Goal: Task Accomplishment & Management: Manage account settings

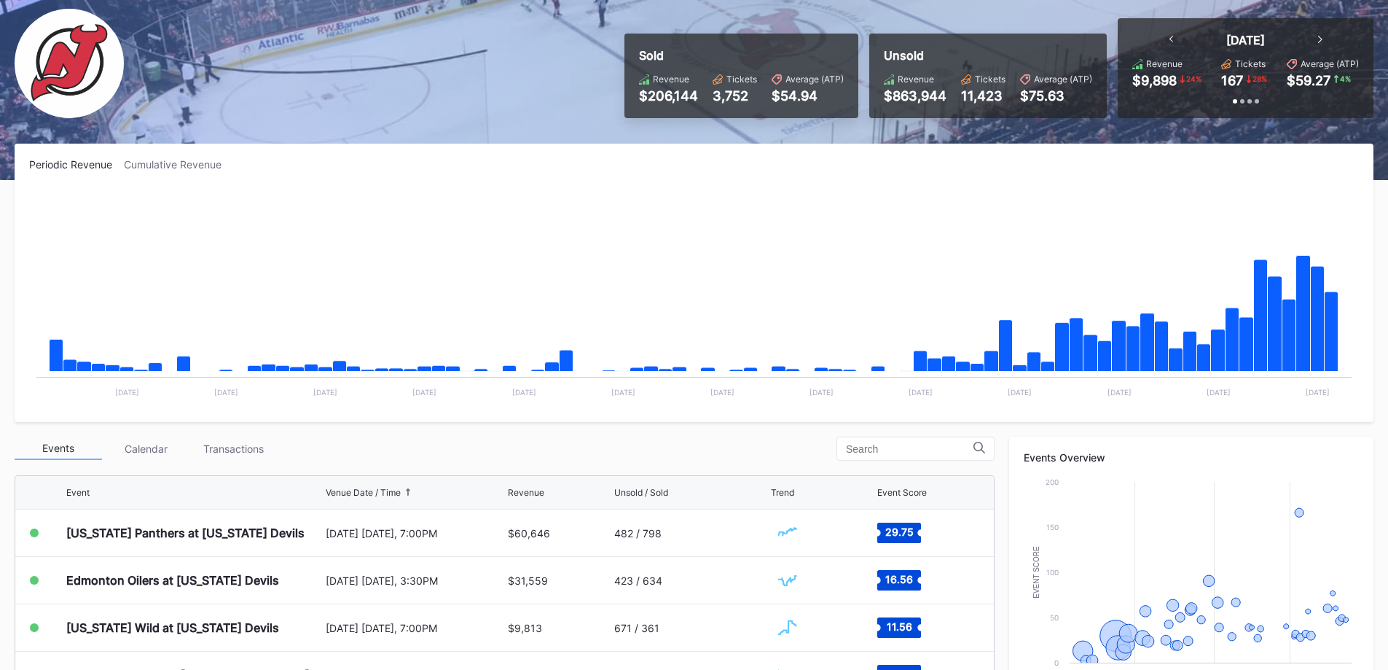
scroll to position [432, 0]
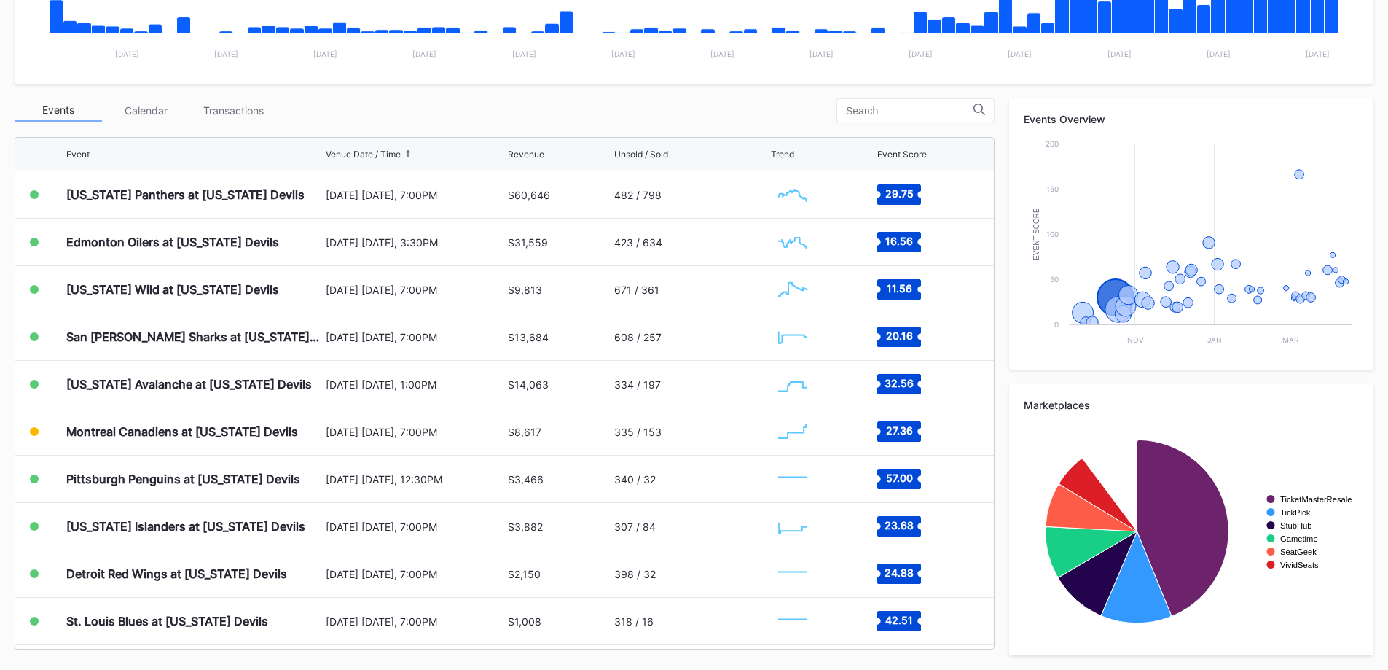
click at [263, 109] on div "Transactions" at bounding box center [232, 110] width 87 height 23
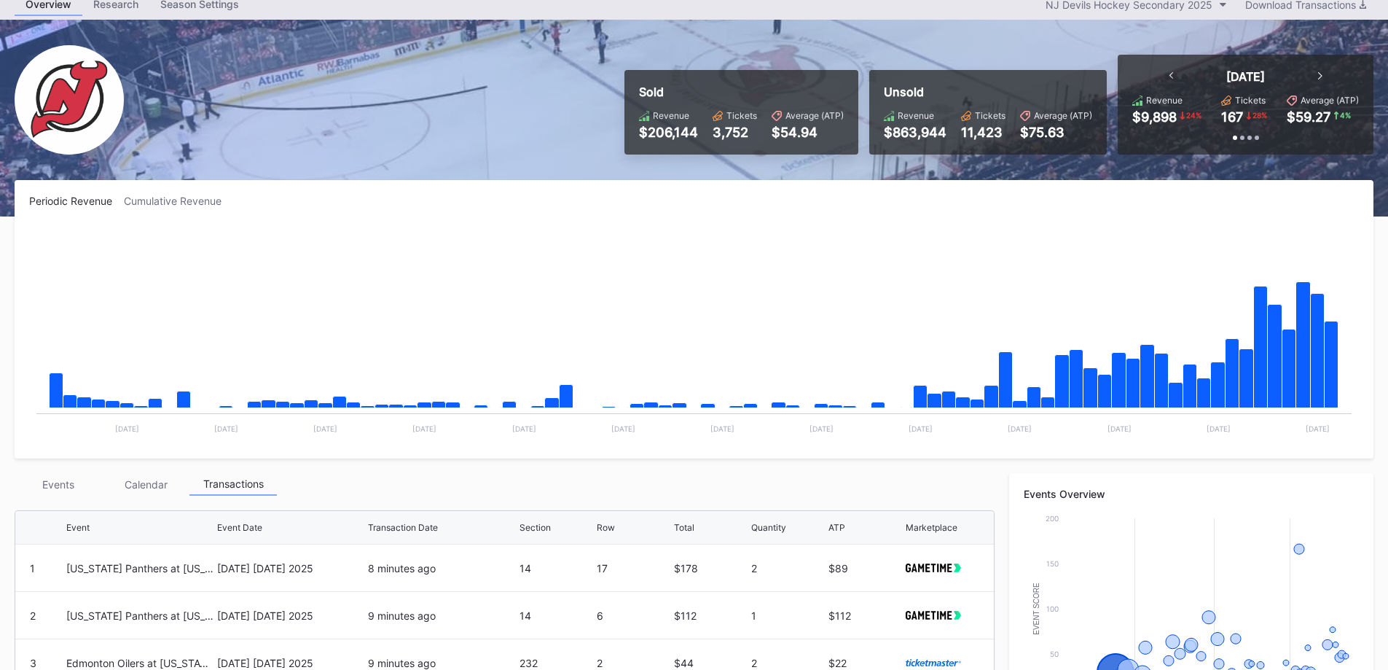
scroll to position [0, 0]
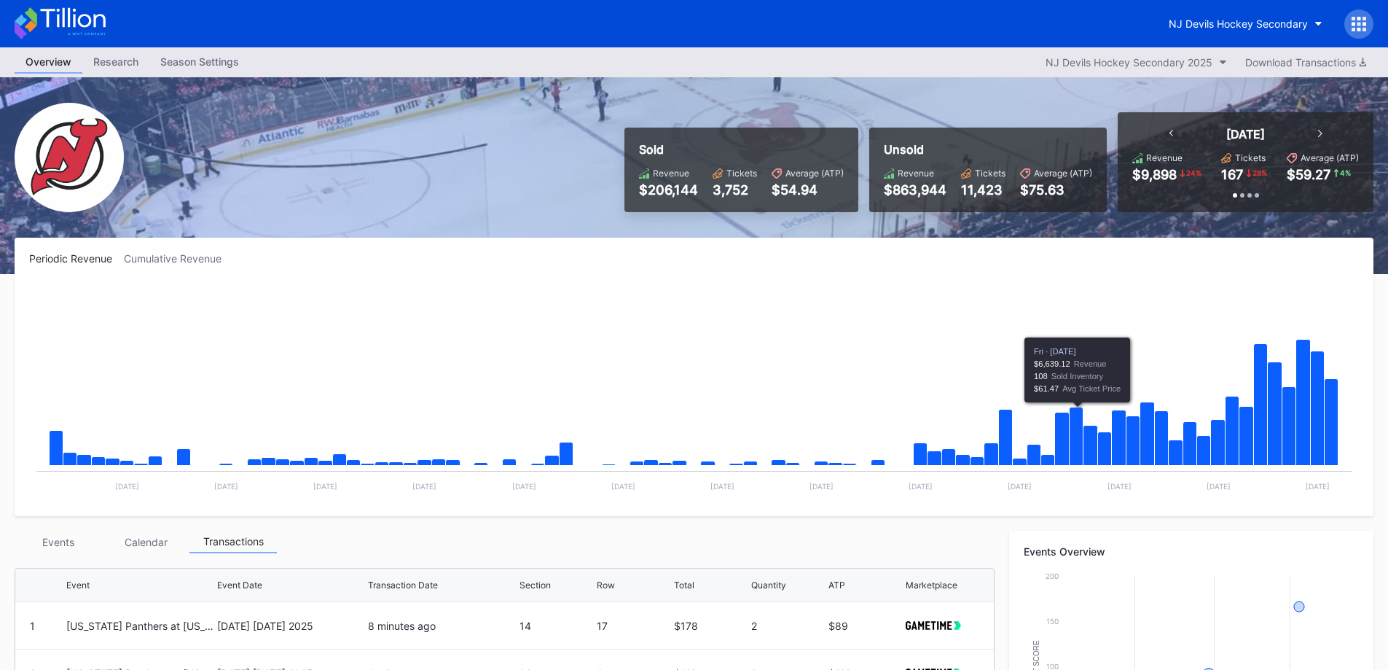
click at [76, 541] on div "Events" at bounding box center [58, 541] width 87 height 23
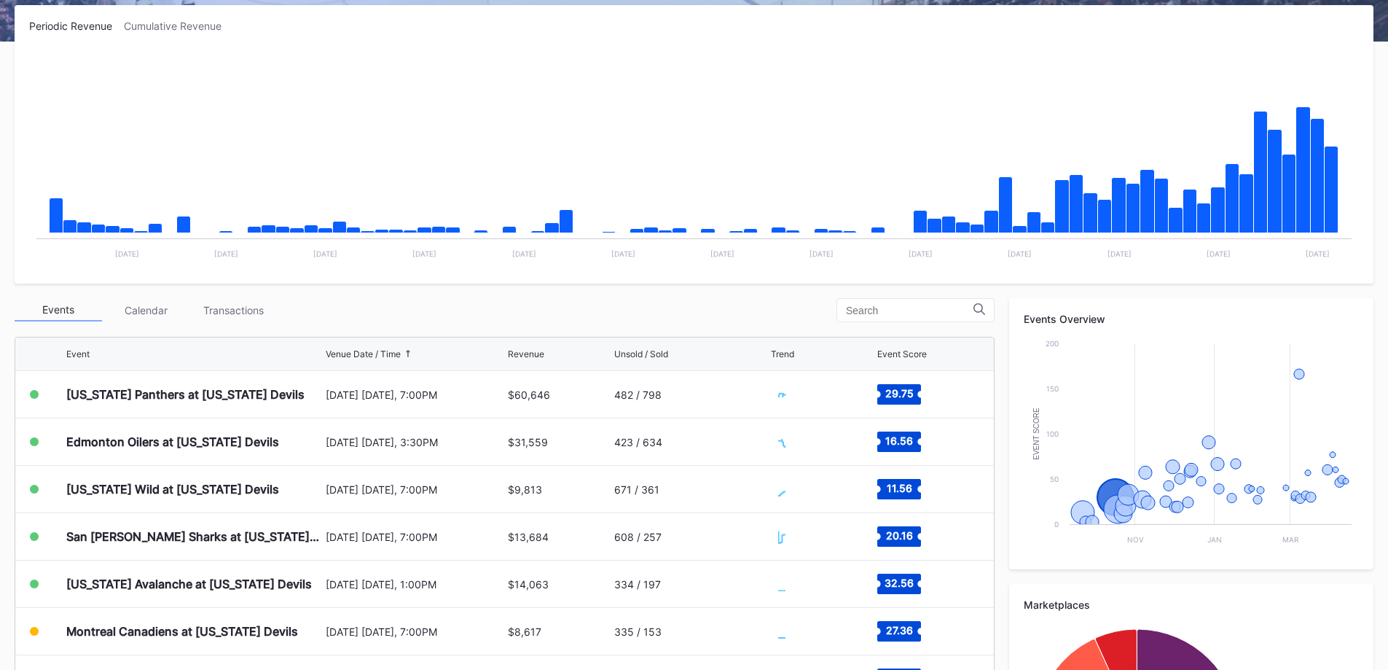
scroll to position [432, 0]
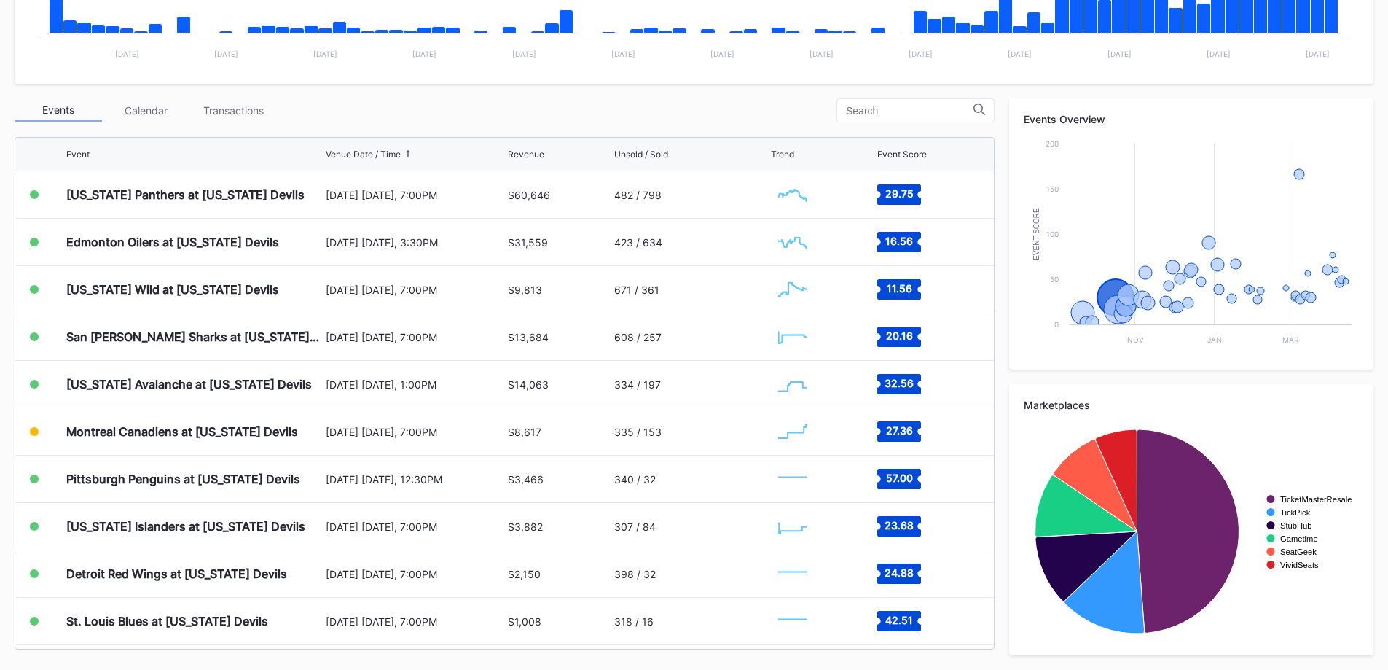
click at [208, 188] on div "[US_STATE] Panthers at [US_STATE] Devils" at bounding box center [185, 194] width 238 height 15
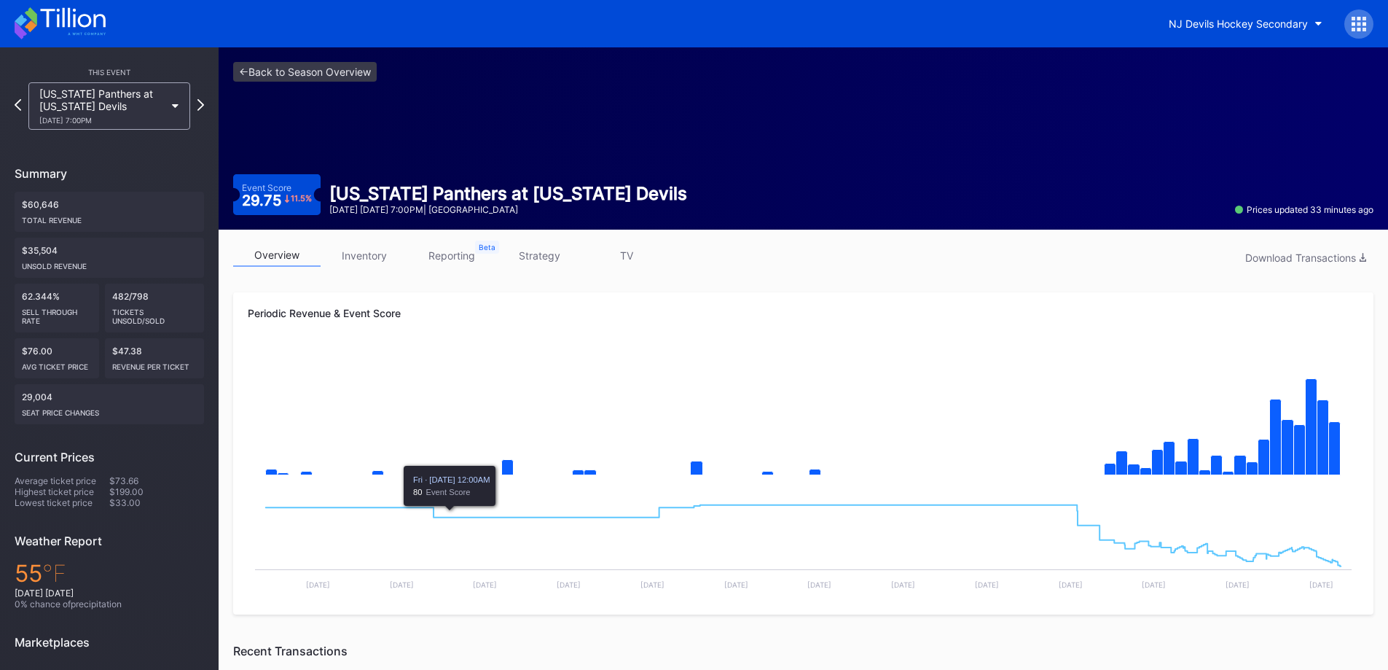
click at [146, 117] on div "10/16 Thursday 7:00PM" at bounding box center [101, 120] width 125 height 9
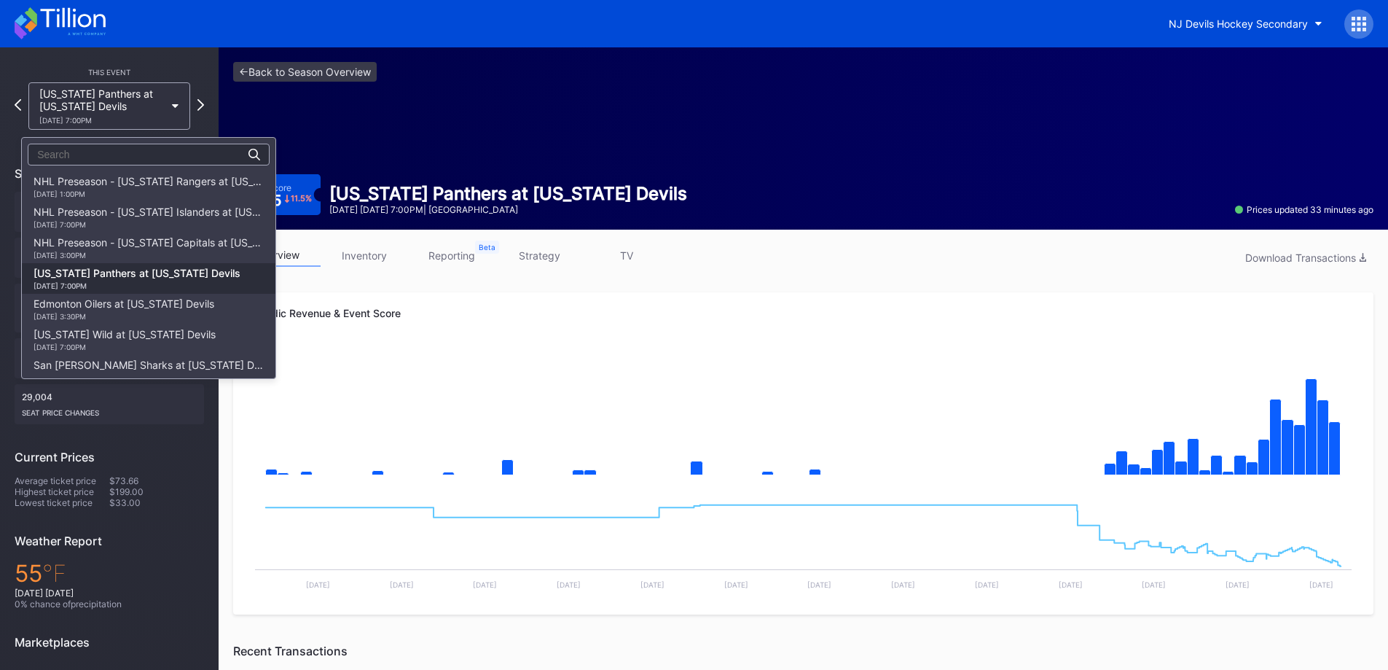
scroll to position [92, 0]
click at [152, 219] on div "Edmonton Oilers at New Jersey Devils 10/18 Saturday 3:30PM" at bounding box center [124, 216] width 181 height 23
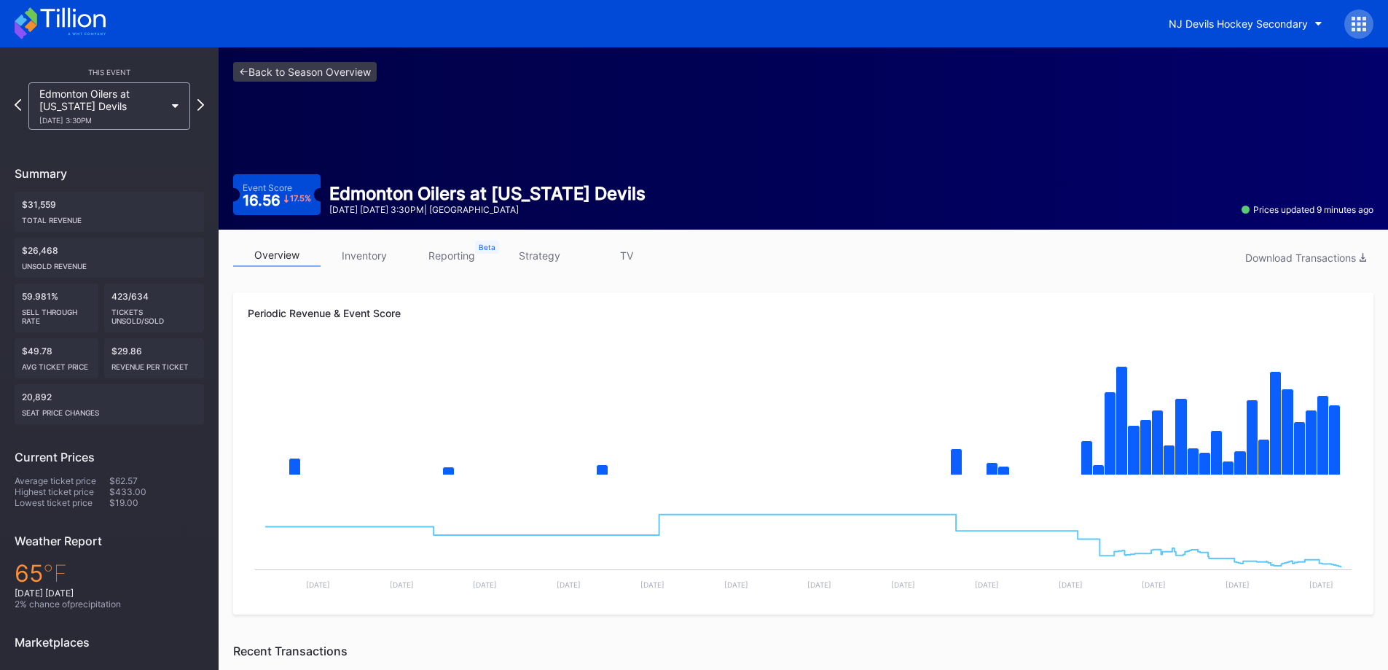
click at [367, 238] on div "overview inventory reporting strategy TV Download Transactions Periodic Revenue…" at bounding box center [803, 660] width 1169 height 860
click at [375, 251] on link "inventory" at bounding box center [364, 255] width 87 height 23
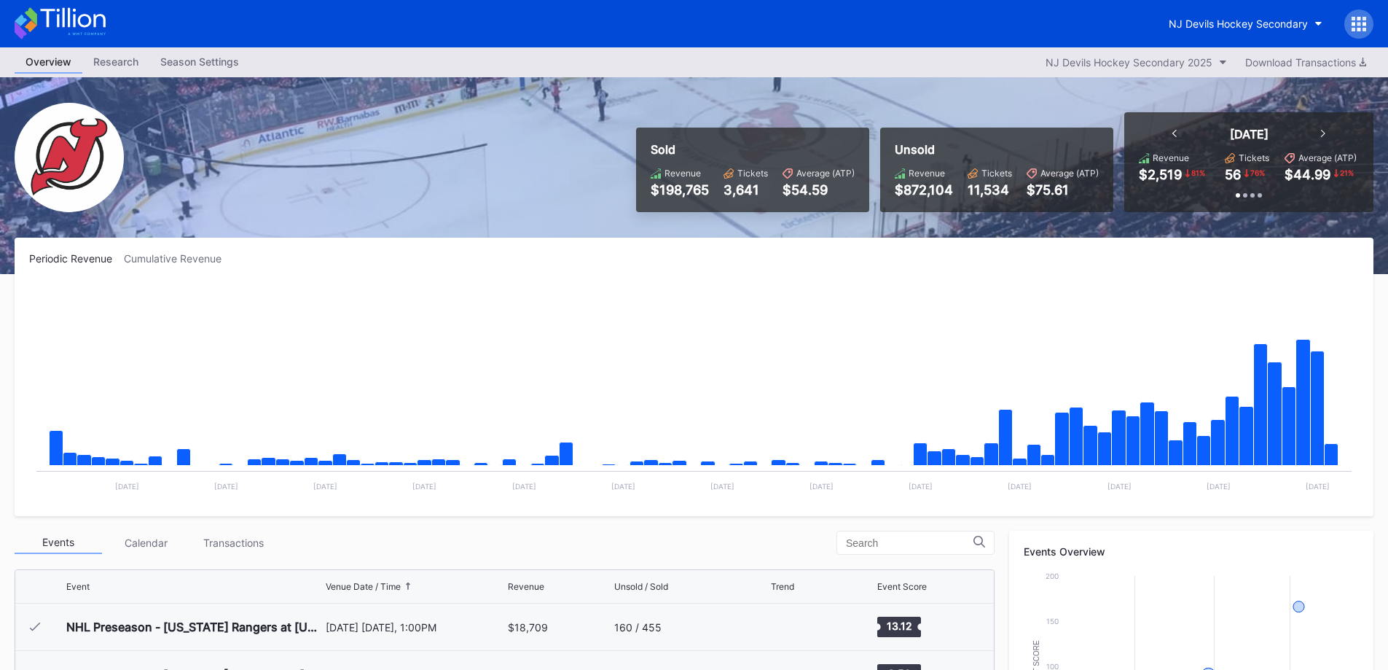
scroll to position [142, 0]
click at [1283, 23] on div "NJ Devils Hockey Secondary" at bounding box center [1238, 23] width 139 height 12
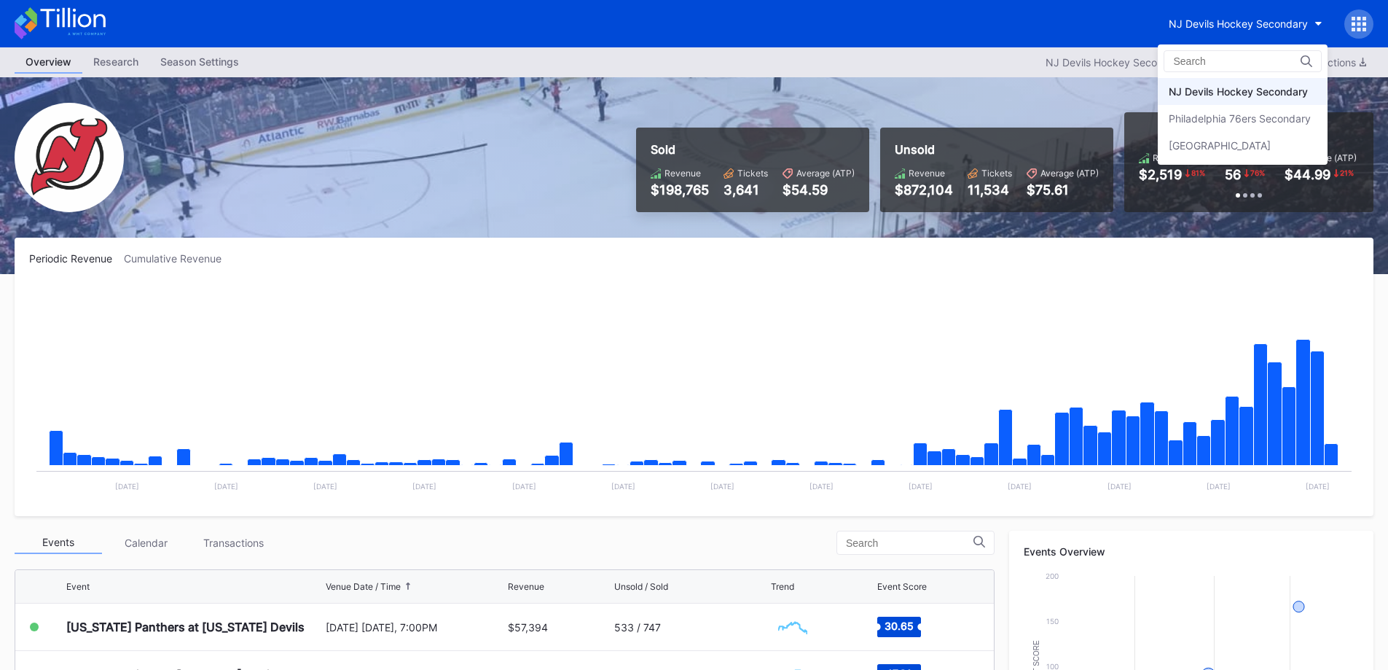
click at [1234, 116] on div "Philadelphia 76ers Secondary" at bounding box center [1240, 118] width 142 height 12
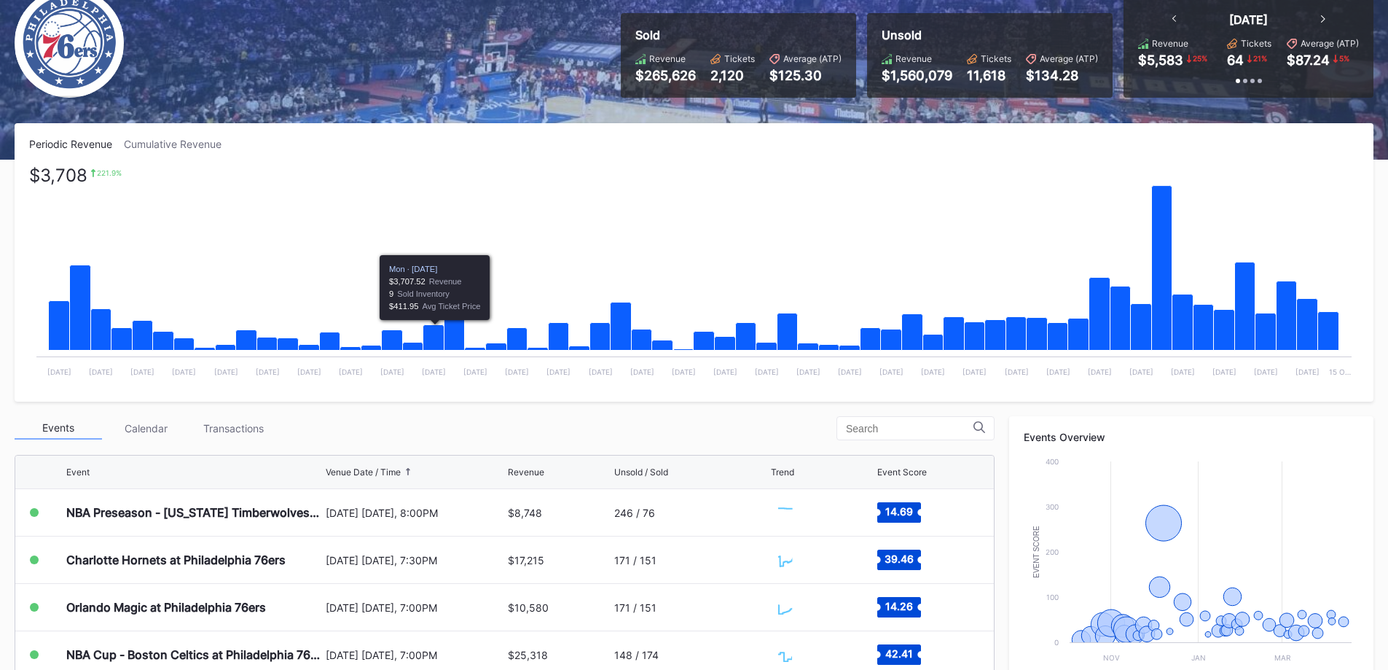
scroll to position [364, 0]
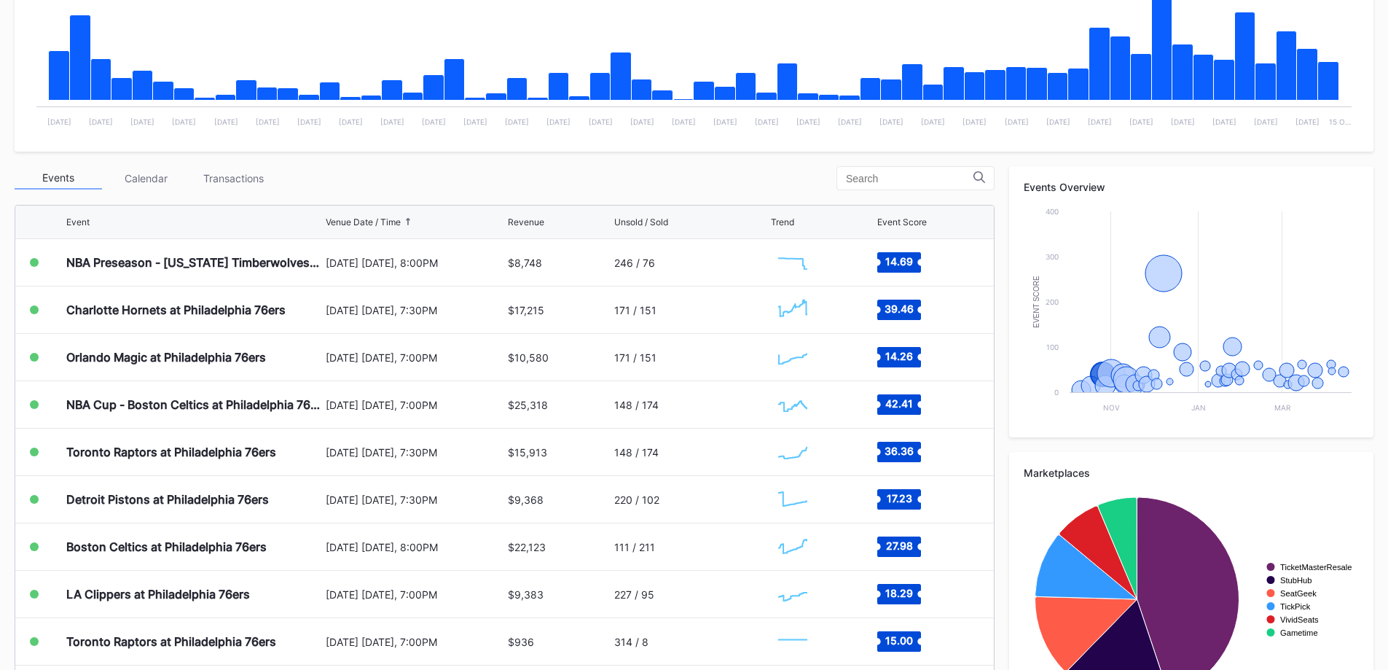
click at [208, 313] on div "Charlotte Hornets at Philadelphia 76ers" at bounding box center [175, 309] width 219 height 15
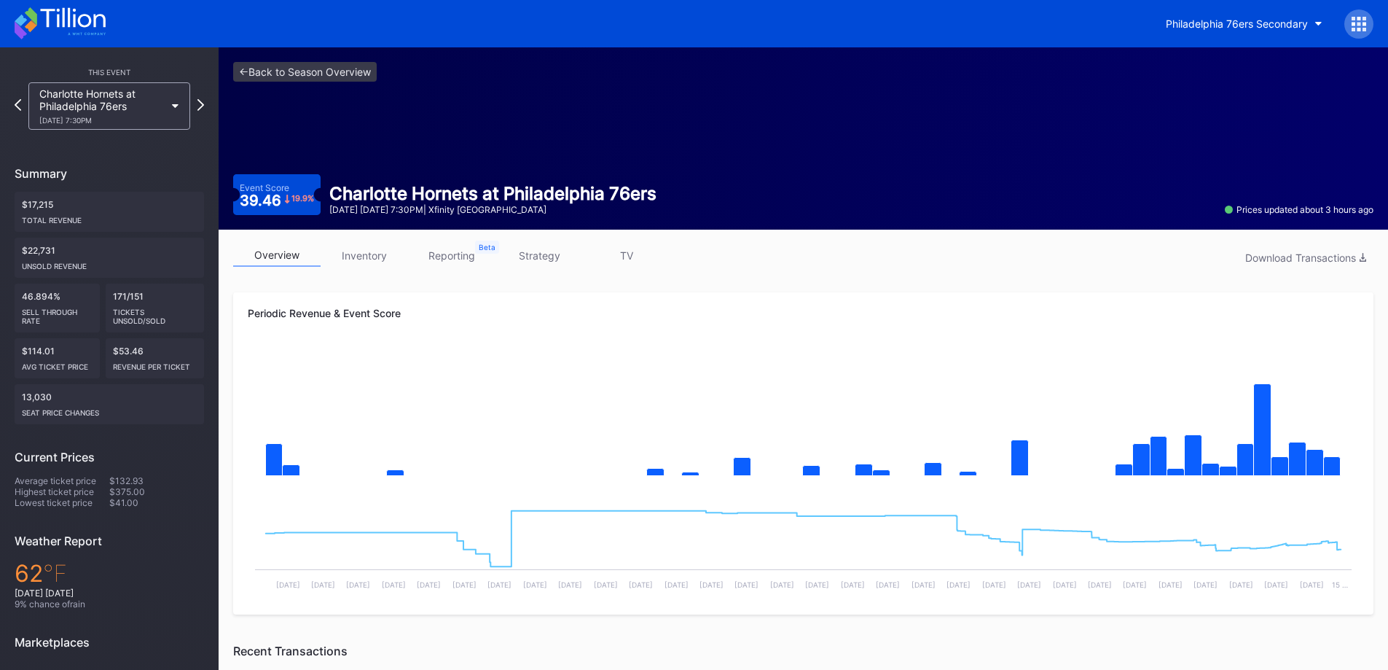
click at [558, 240] on div "overview inventory reporting strategy TV Download Transactions Periodic Revenue…" at bounding box center [803, 660] width 1169 height 860
click at [555, 265] on link "strategy" at bounding box center [538, 255] width 87 height 23
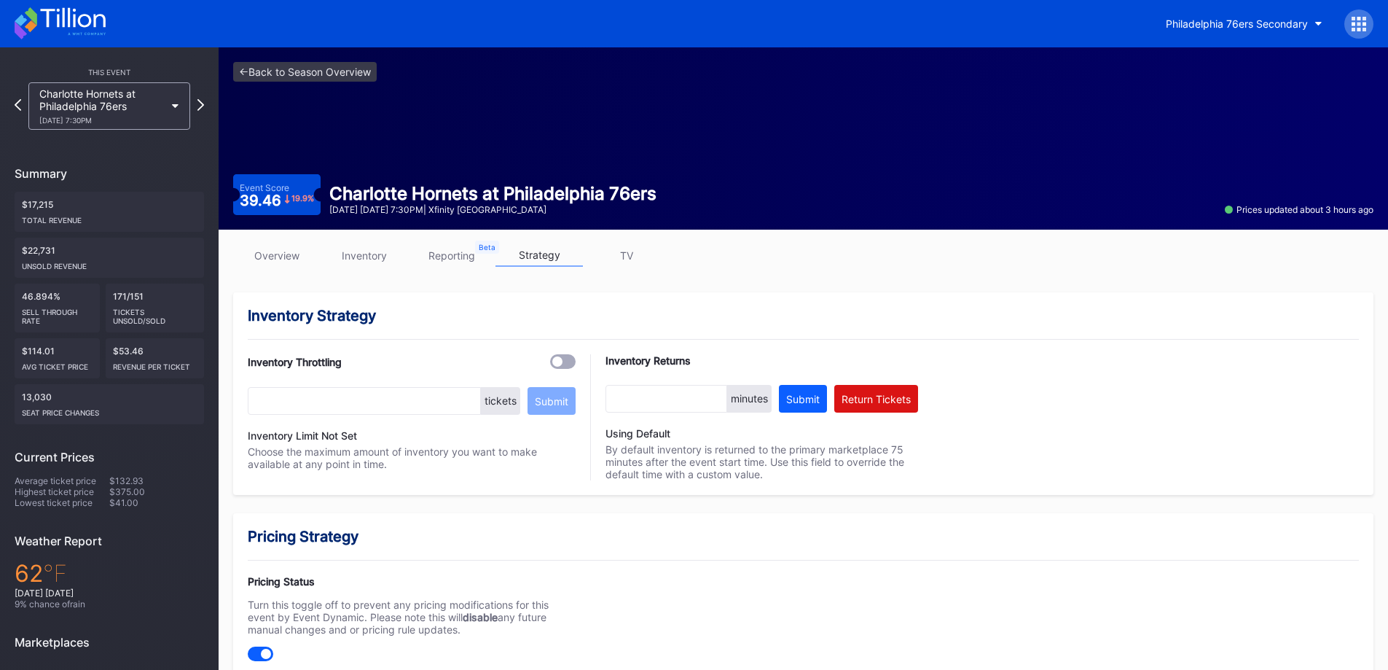
scroll to position [546, 0]
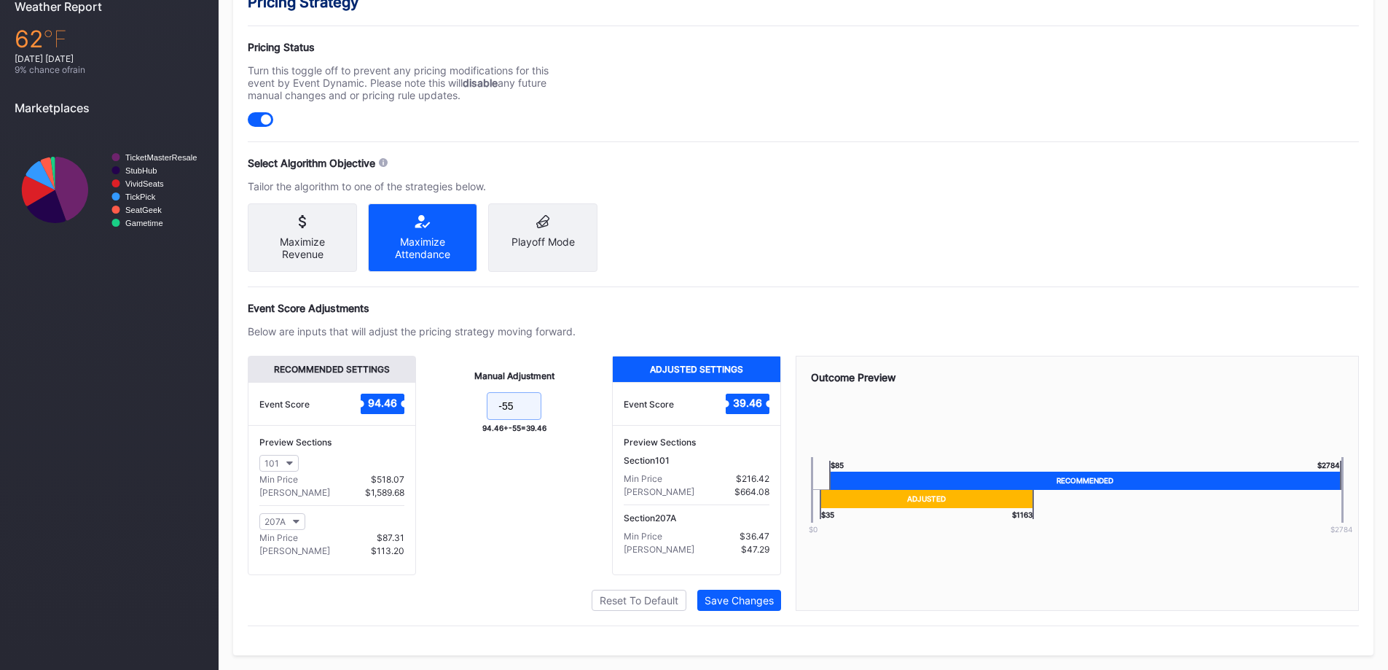
drag, startPoint x: 522, startPoint y: 399, endPoint x: 504, endPoint y: 397, distance: 18.3
click at [504, 397] on input "-55" at bounding box center [514, 406] width 55 height 28
click at [710, 197] on div "Pricing Strategy Pricing Status Turn this toggle off to prevent any pricing mod…" at bounding box center [803, 317] width 1140 height 676
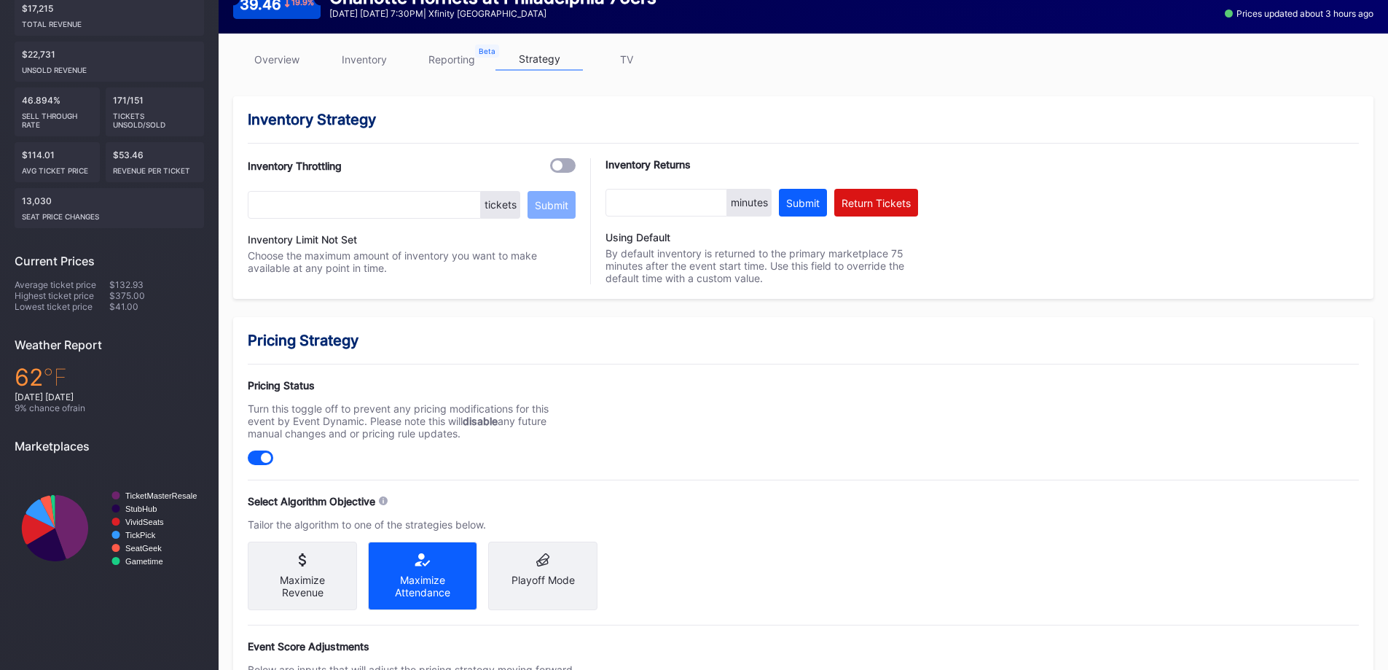
scroll to position [109, 0]
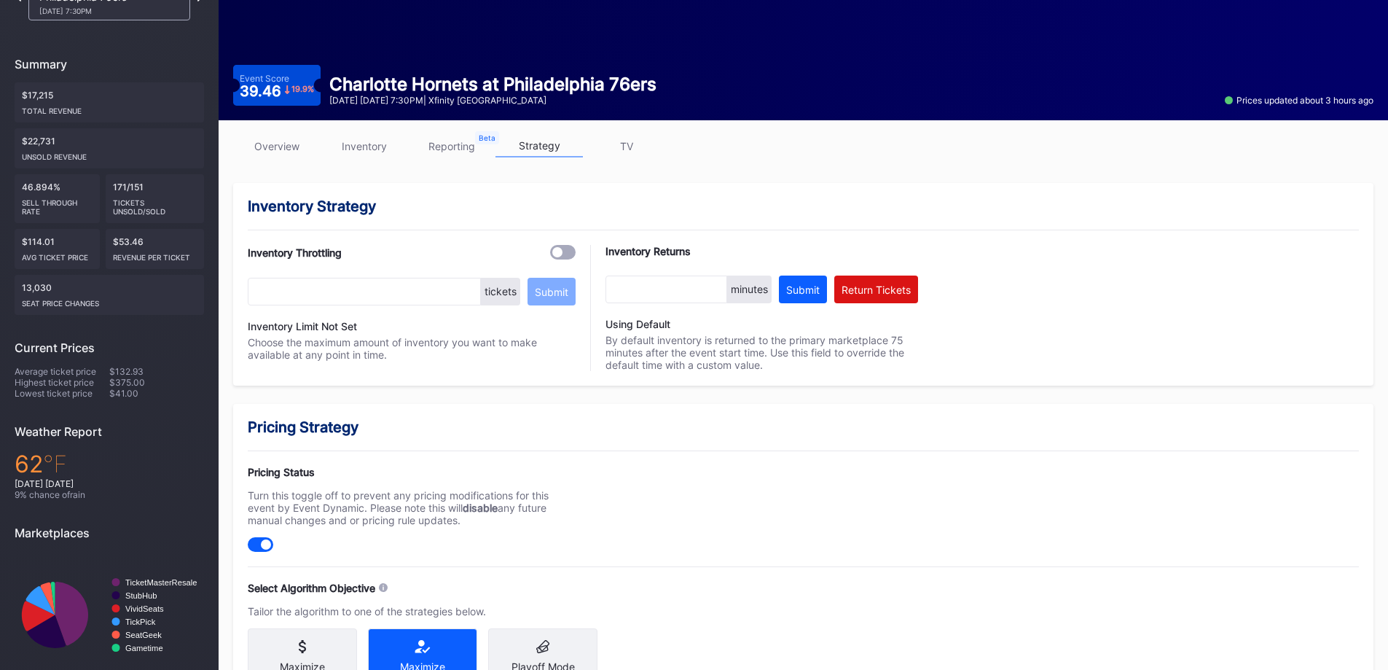
click at [281, 144] on link "overview" at bounding box center [276, 146] width 87 height 23
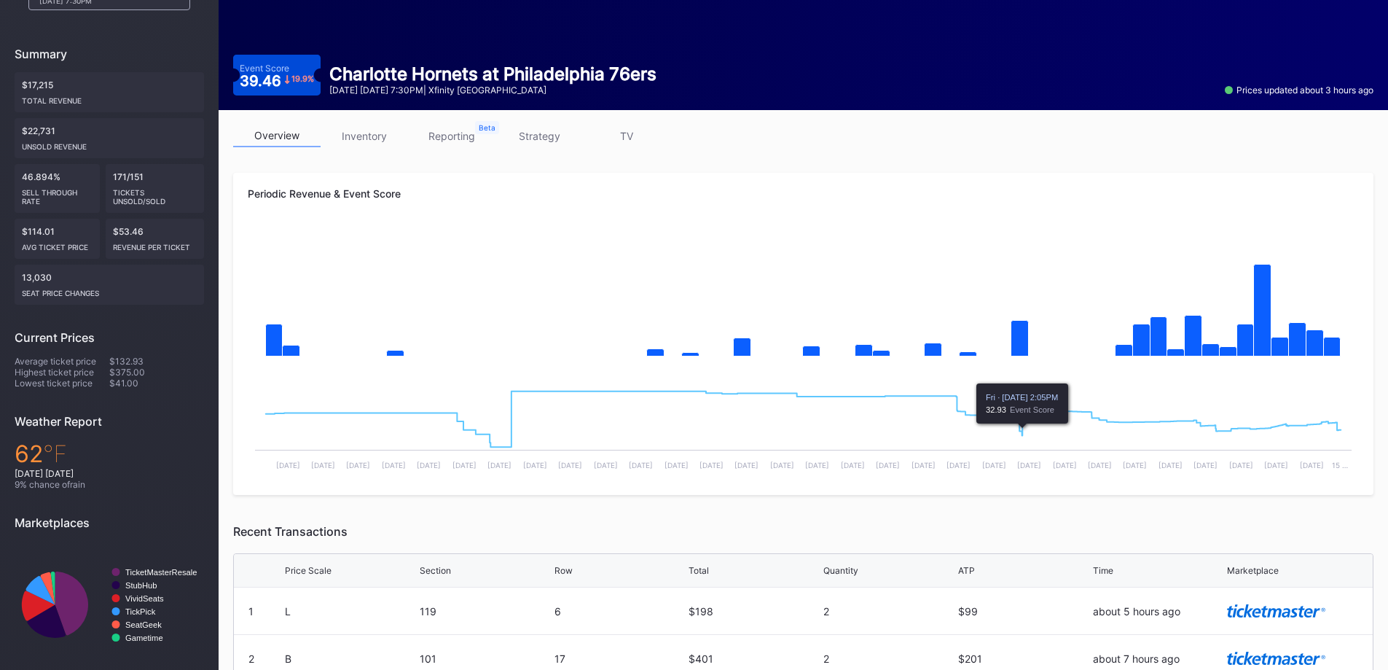
scroll to position [55, 0]
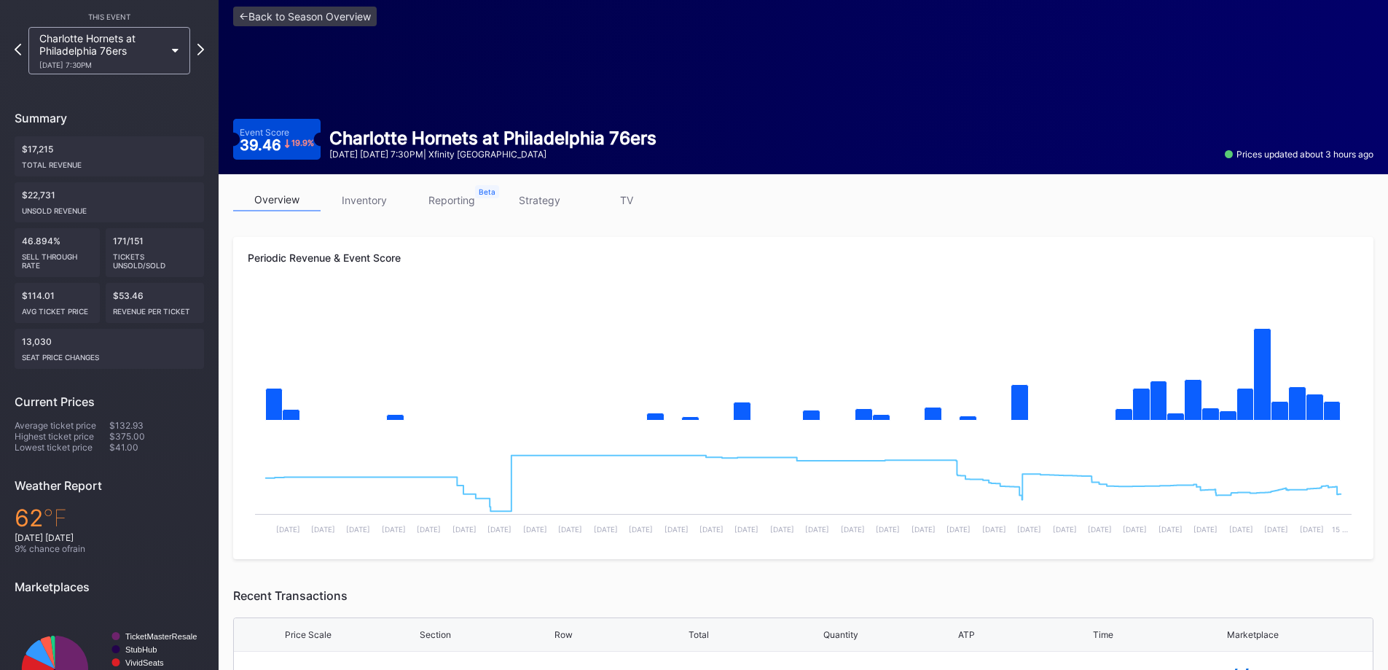
click at [549, 191] on link "strategy" at bounding box center [538, 200] width 87 height 23
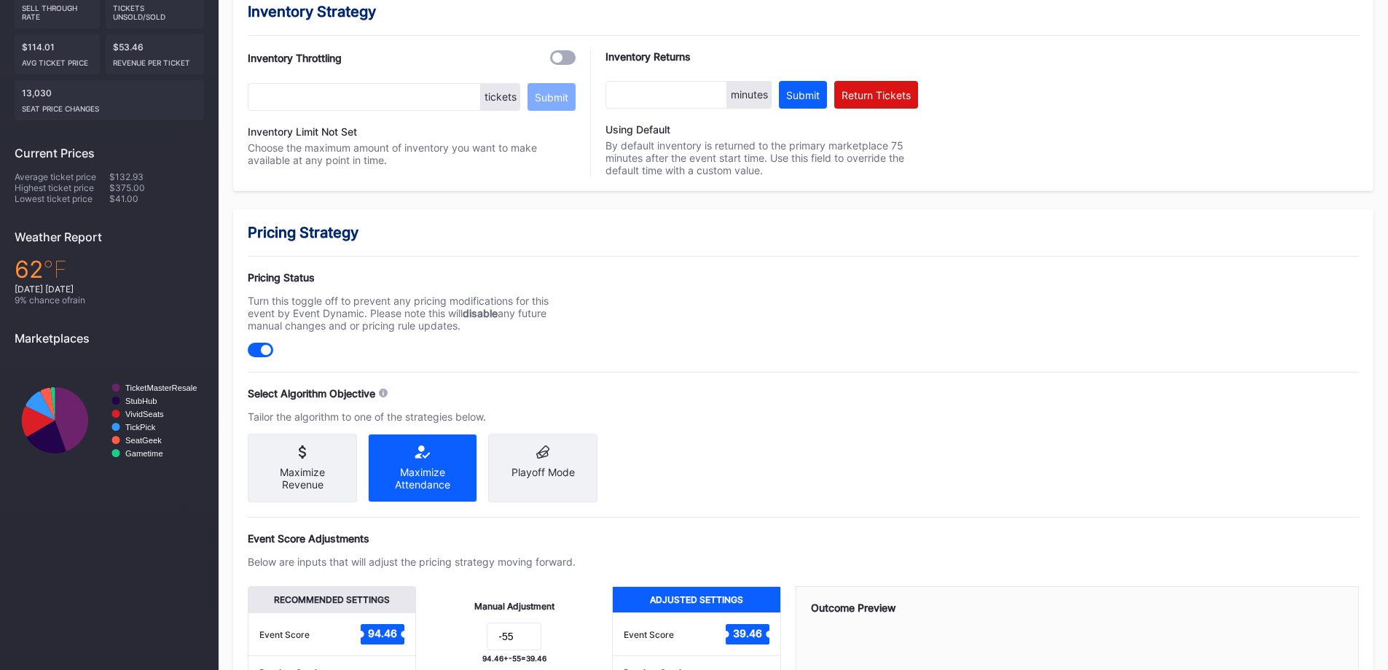
scroll to position [546, 0]
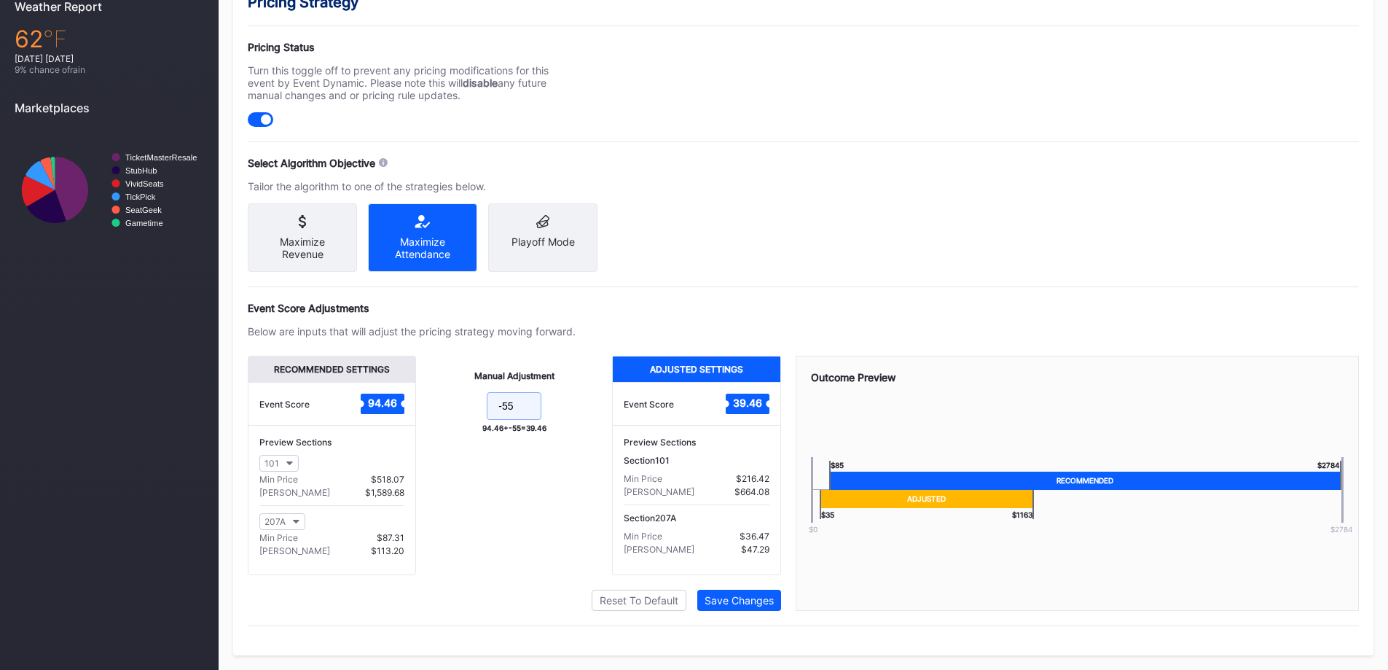
click at [506, 404] on input "-55" at bounding box center [514, 406] width 55 height 28
type input "-57"
click at [732, 599] on div "Save Changes" at bounding box center [739, 600] width 69 height 12
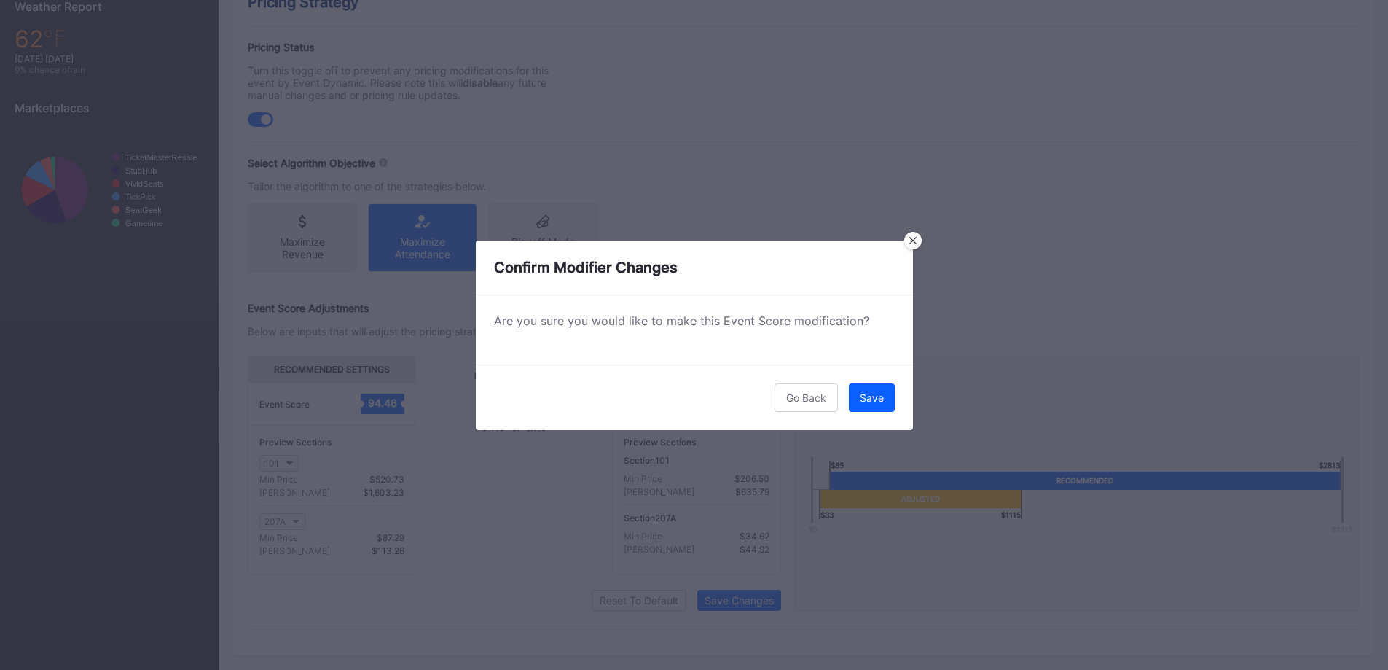
click at [870, 386] on button "Save" at bounding box center [872, 397] width 46 height 28
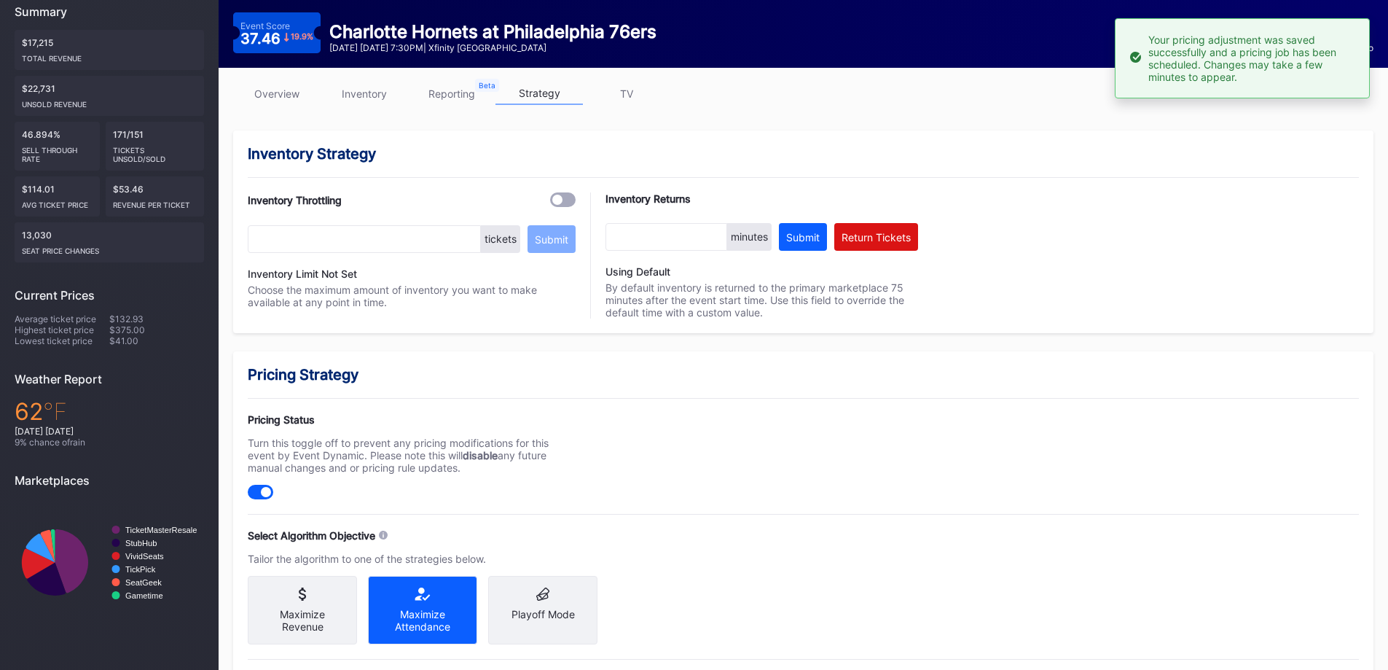
scroll to position [0, 0]
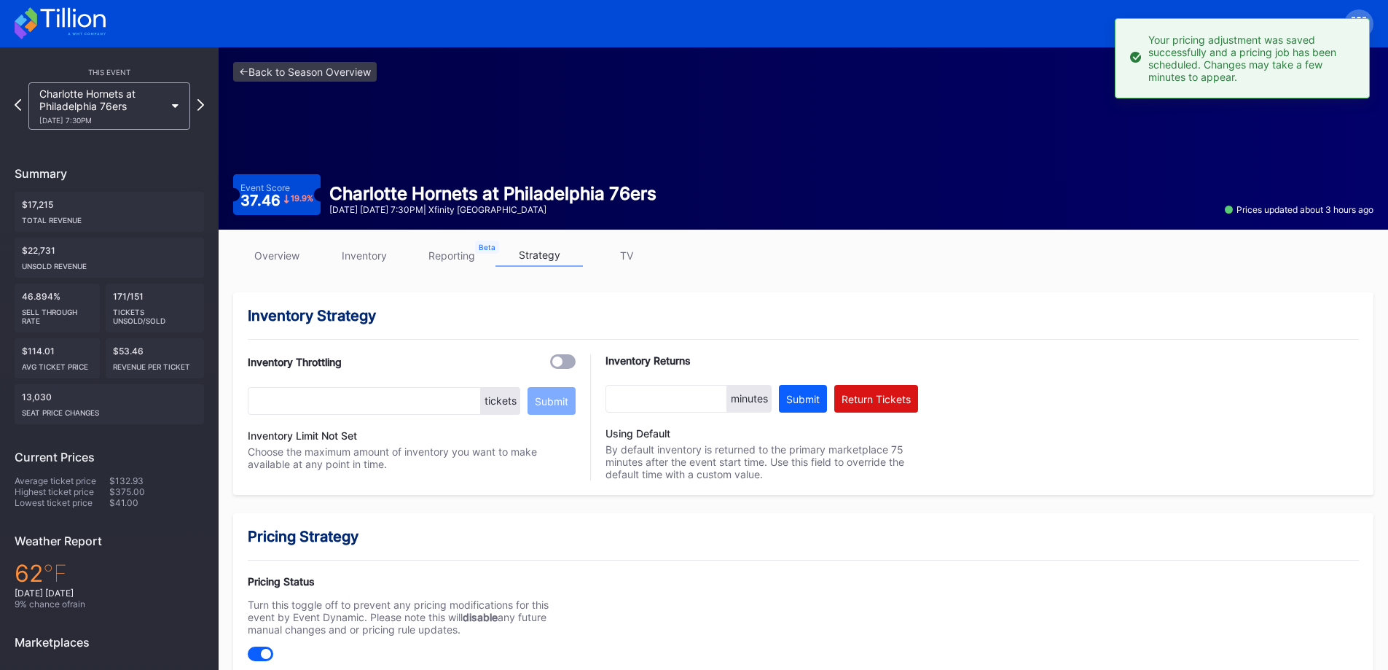
click at [98, 106] on div "Charlotte Hornets at Philadelphia 76ers [DATE] 7:30PM" at bounding box center [101, 105] width 125 height 37
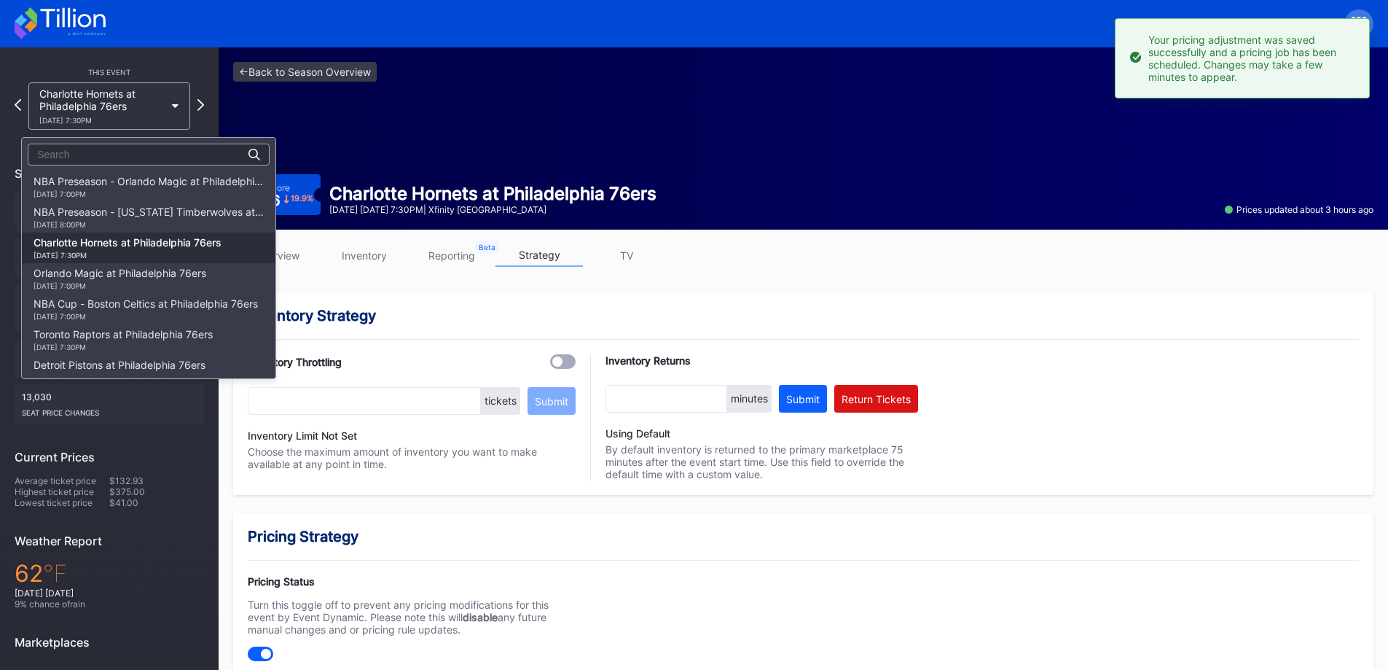
scroll to position [61, 0]
click at [117, 218] on div "Orlando Magic at Philadelphia 76ers [DATE] 7:00PM" at bounding box center [120, 216] width 173 height 23
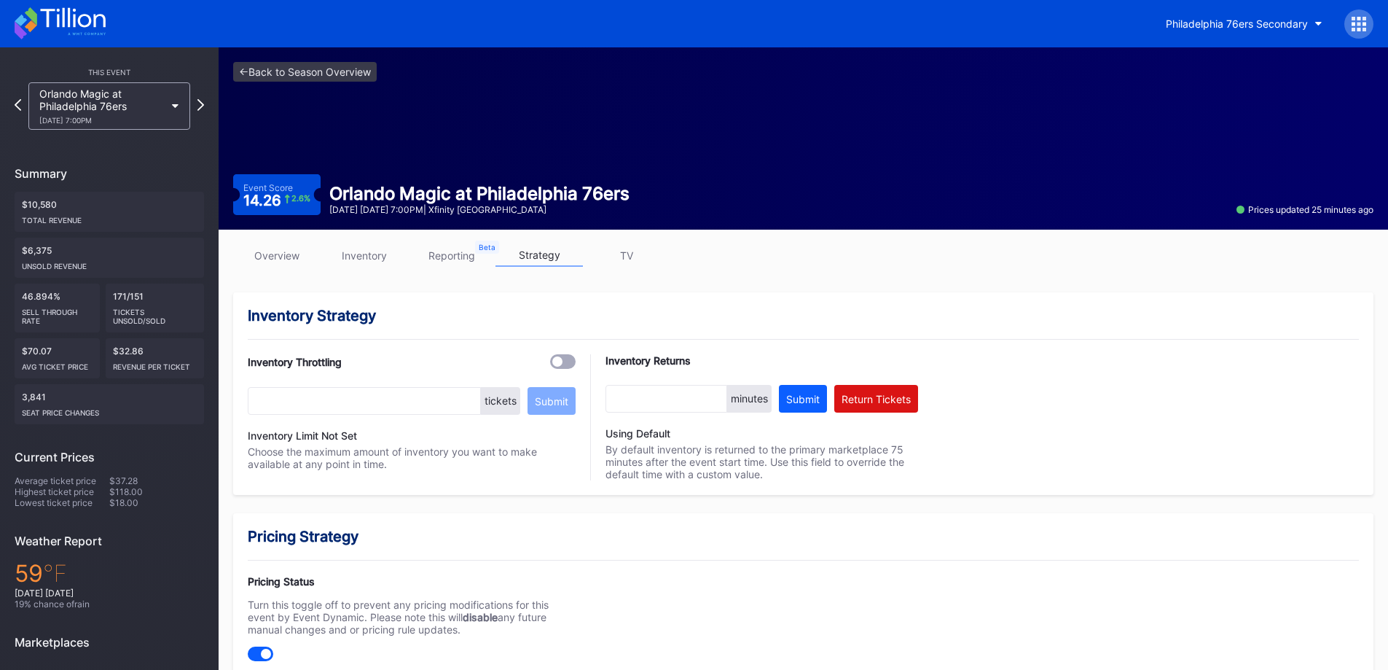
click at [136, 120] on div "[DATE] 7:00PM" at bounding box center [101, 120] width 125 height 9
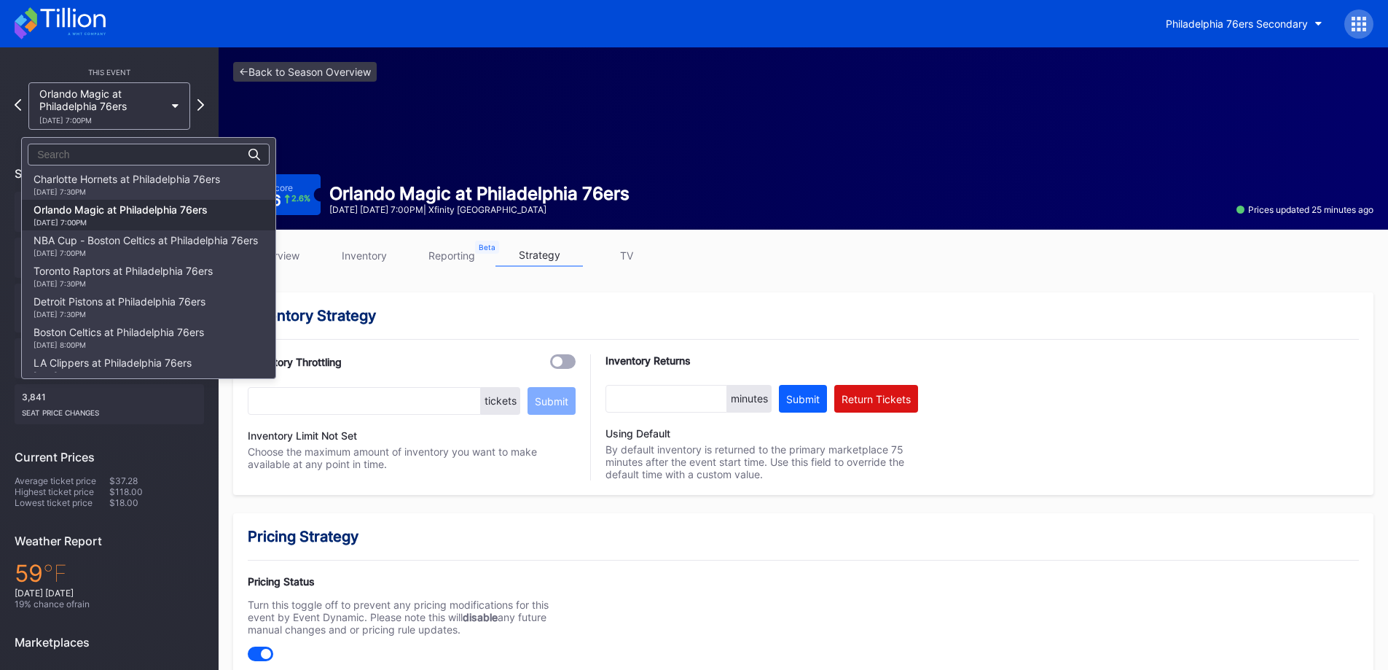
scroll to position [19, 0]
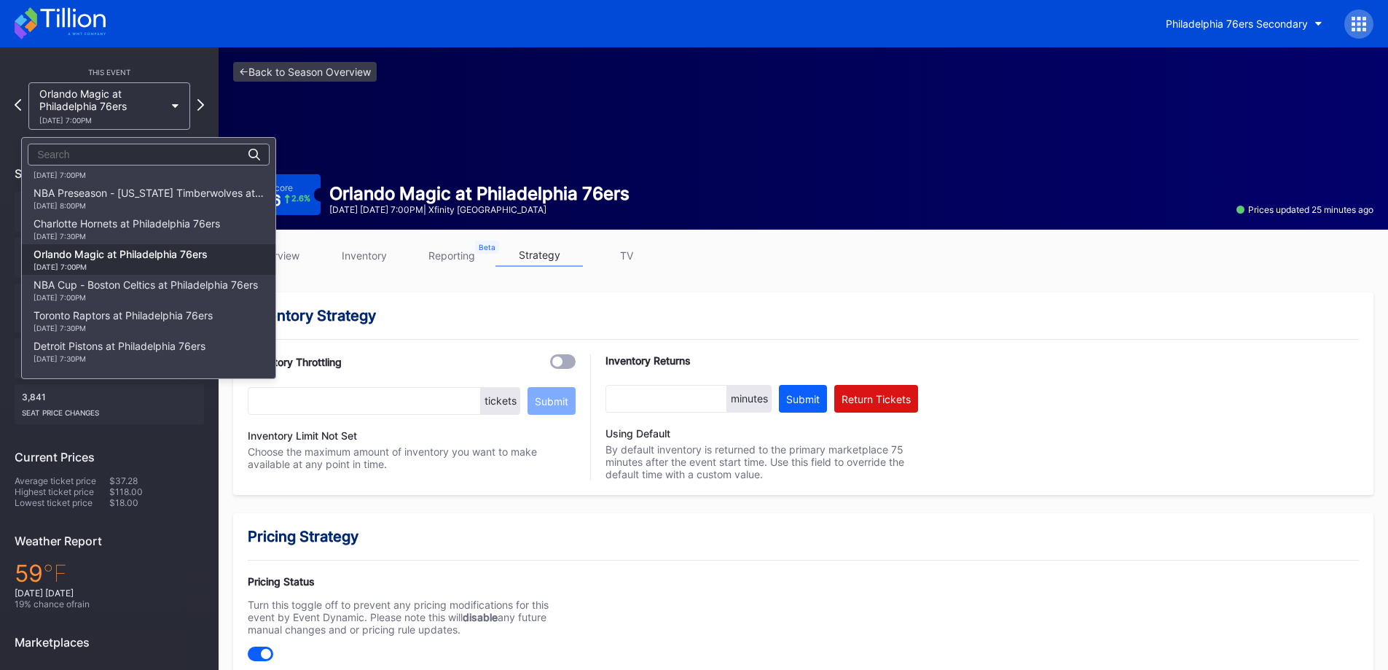
click at [141, 221] on div "Charlotte Hornets at Philadelphia 76ers [DATE] 7:30PM" at bounding box center [127, 228] width 187 height 23
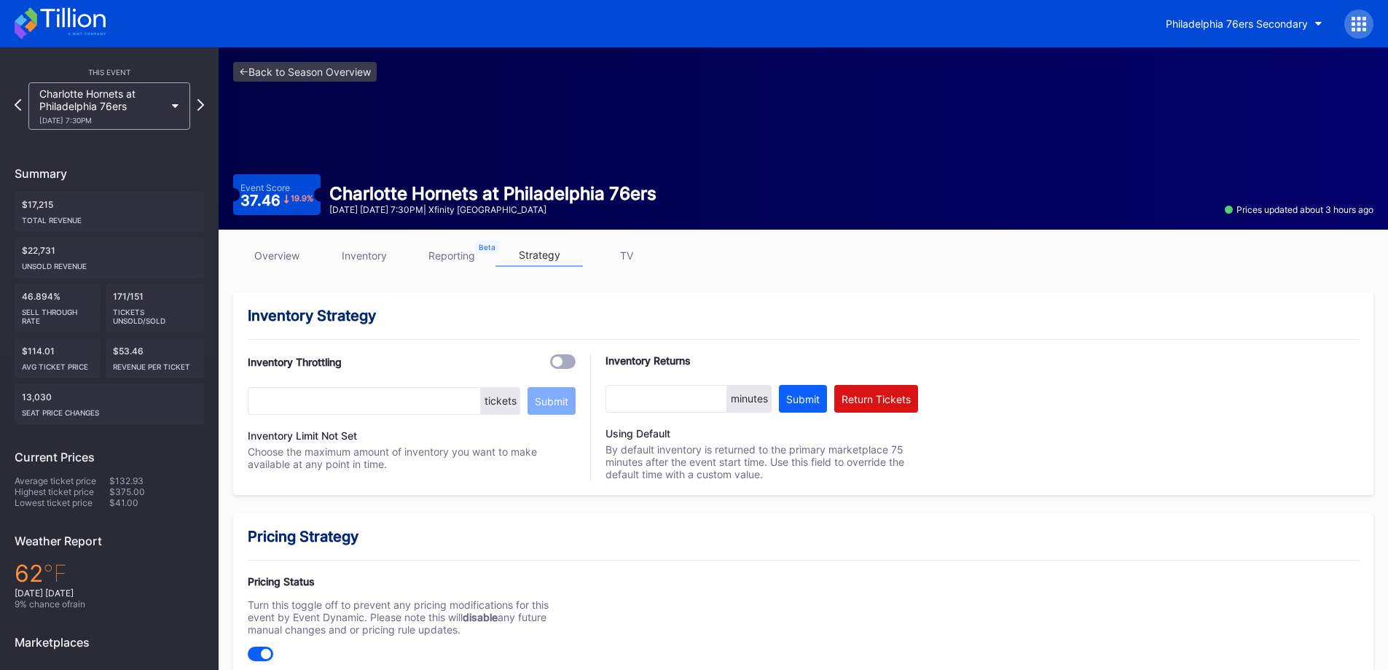
click at [395, 256] on link "inventory" at bounding box center [364, 255] width 87 height 23
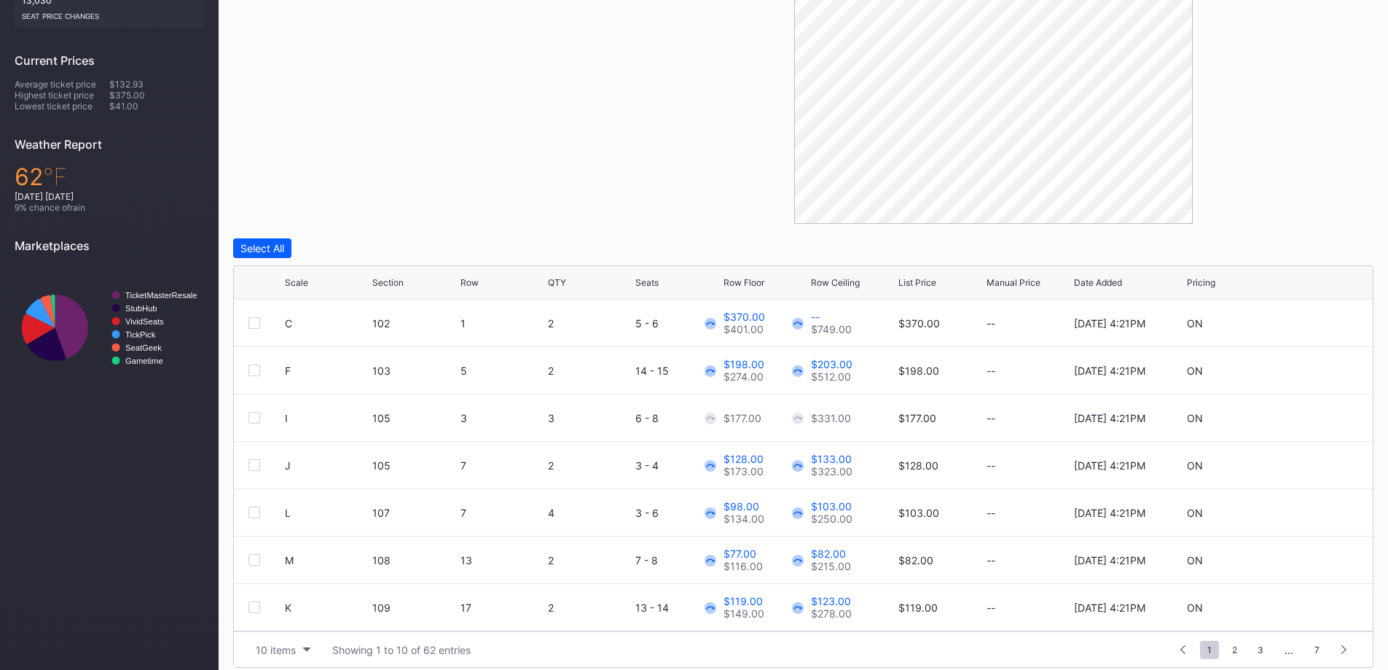
scroll to position [409, 0]
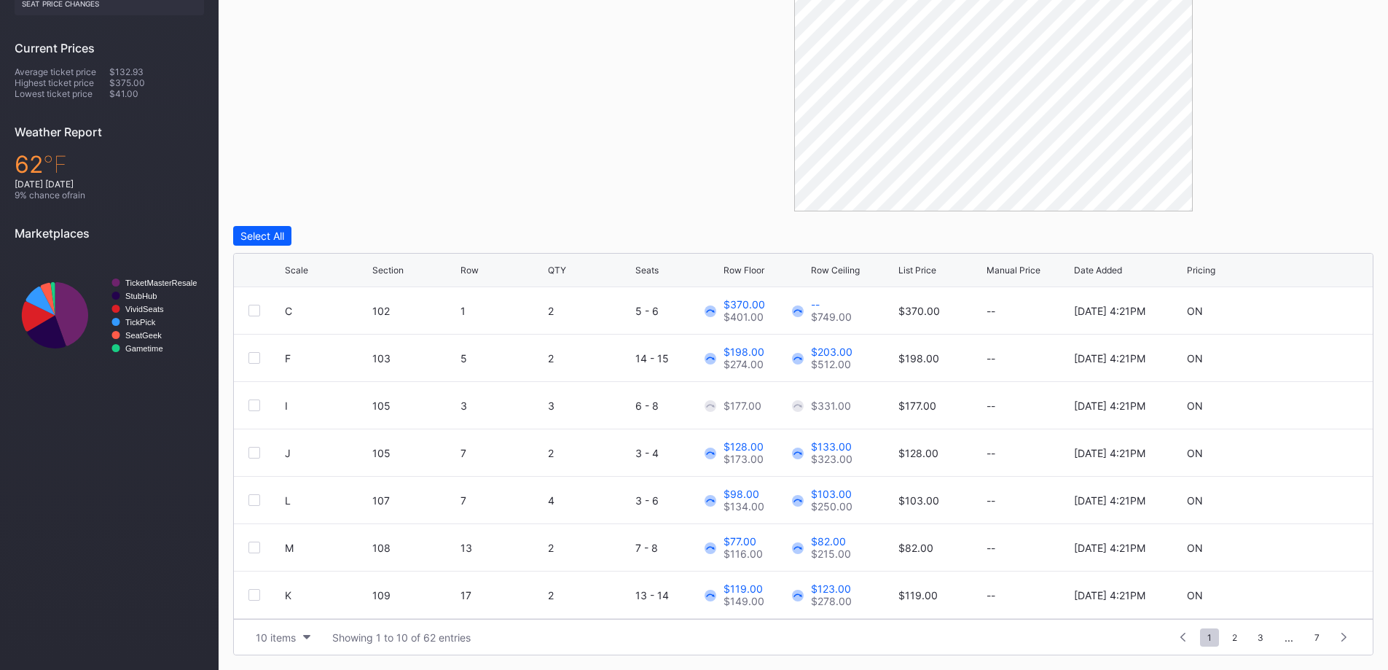
click at [208, 625] on div "This Event Charlotte Hornets at [GEOGRAPHIC_DATA] 76ers [DATE] 7:30PM Summary $…" at bounding box center [109, 154] width 219 height 1031
click at [276, 639] on div "10 items" at bounding box center [276, 637] width 40 height 12
click at [276, 604] on div "200 items" at bounding box center [282, 601] width 47 height 12
click at [757, 275] on div "Row Floor" at bounding box center [744, 270] width 41 height 11
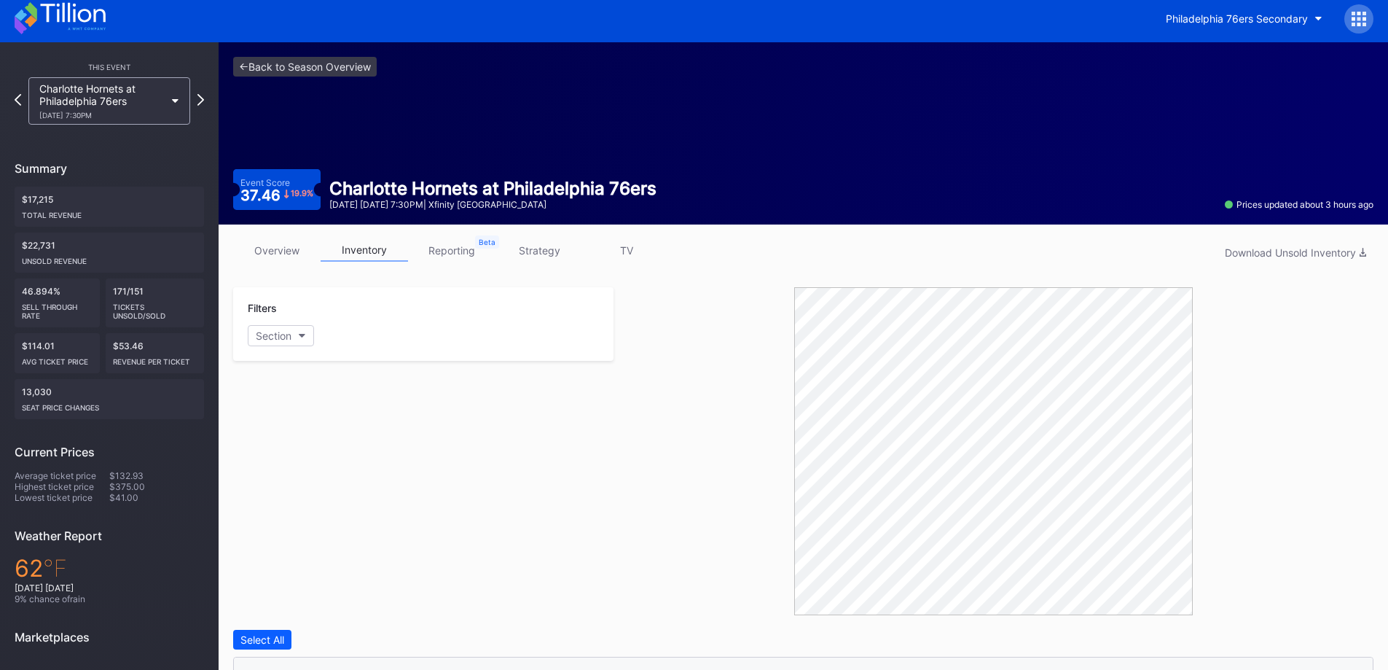
scroll to position [0, 0]
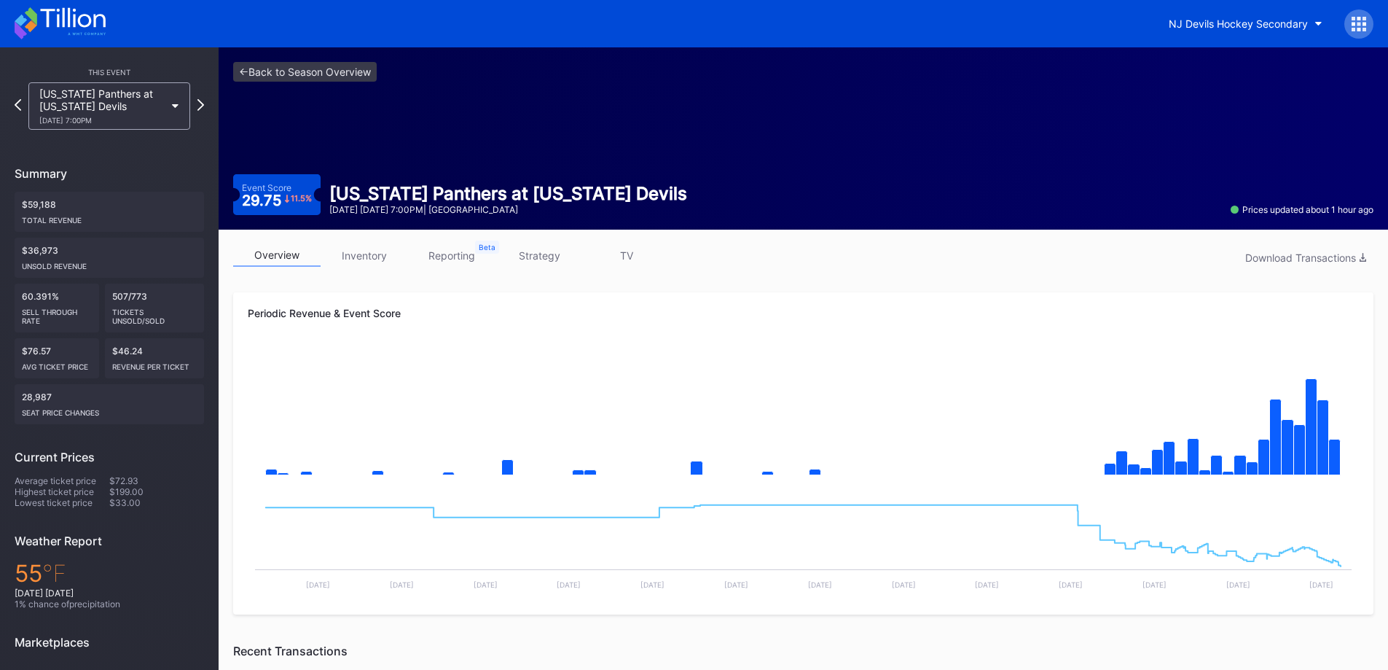
click at [105, 21] on icon at bounding box center [72, 18] width 65 height 20
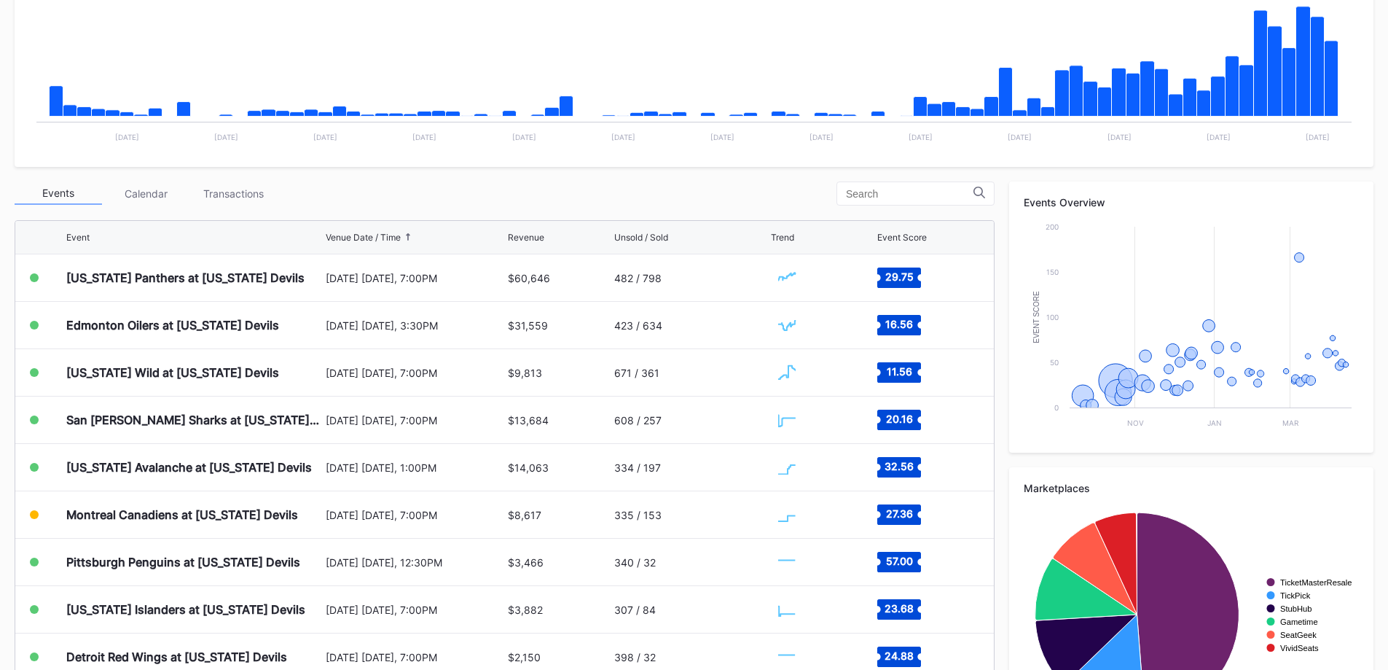
scroll to position [364, 0]
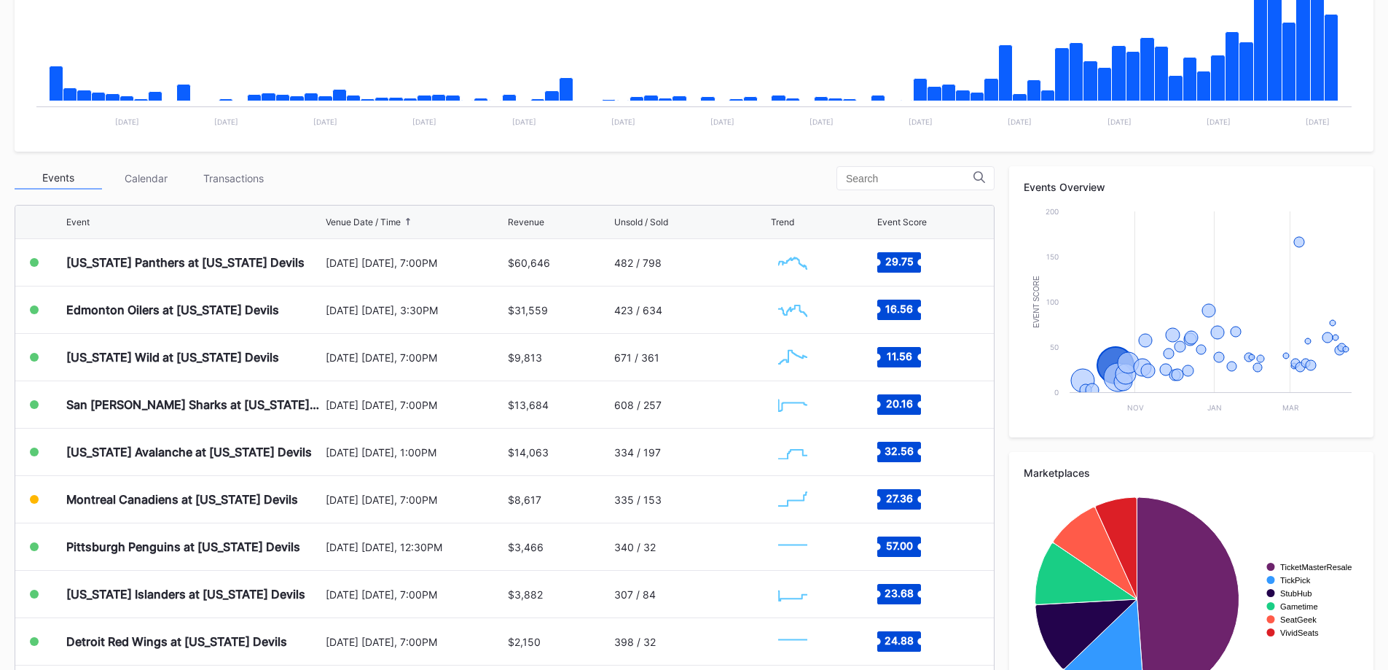
click at [404, 256] on div "[DATE] [DATE], 7:00PM" at bounding box center [415, 262] width 179 height 12
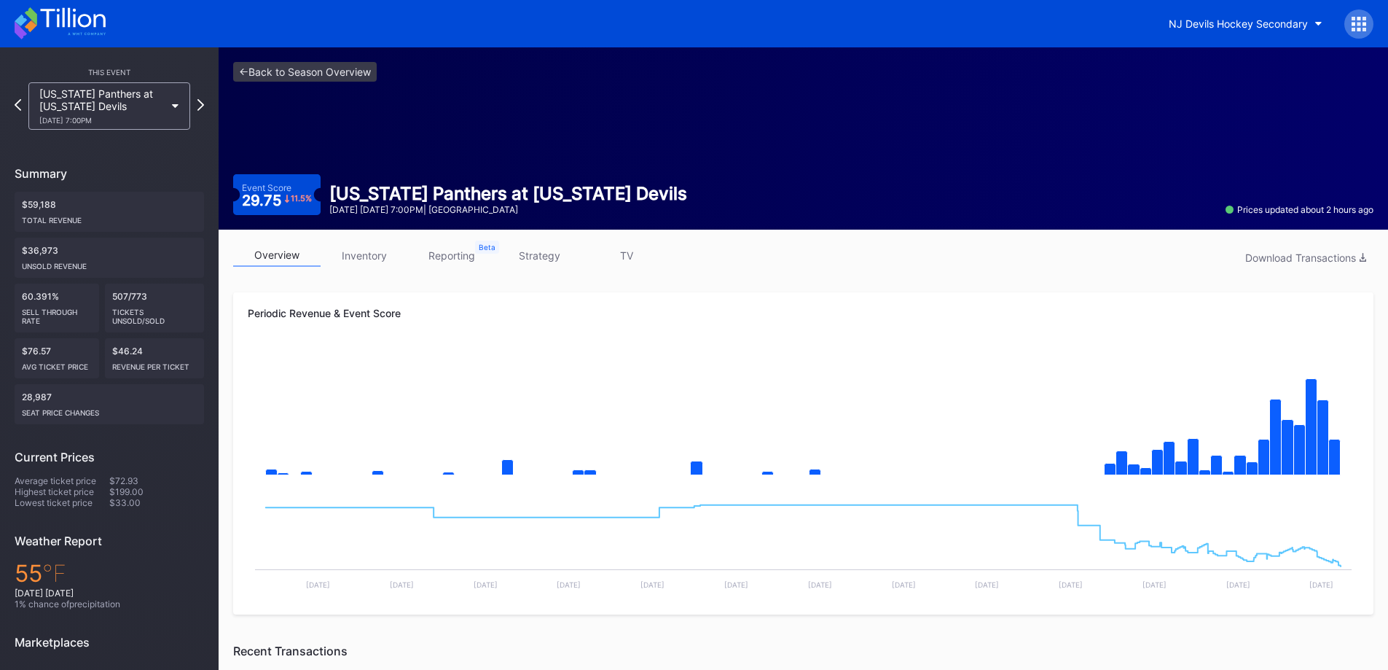
click at [373, 260] on link "inventory" at bounding box center [364, 255] width 87 height 23
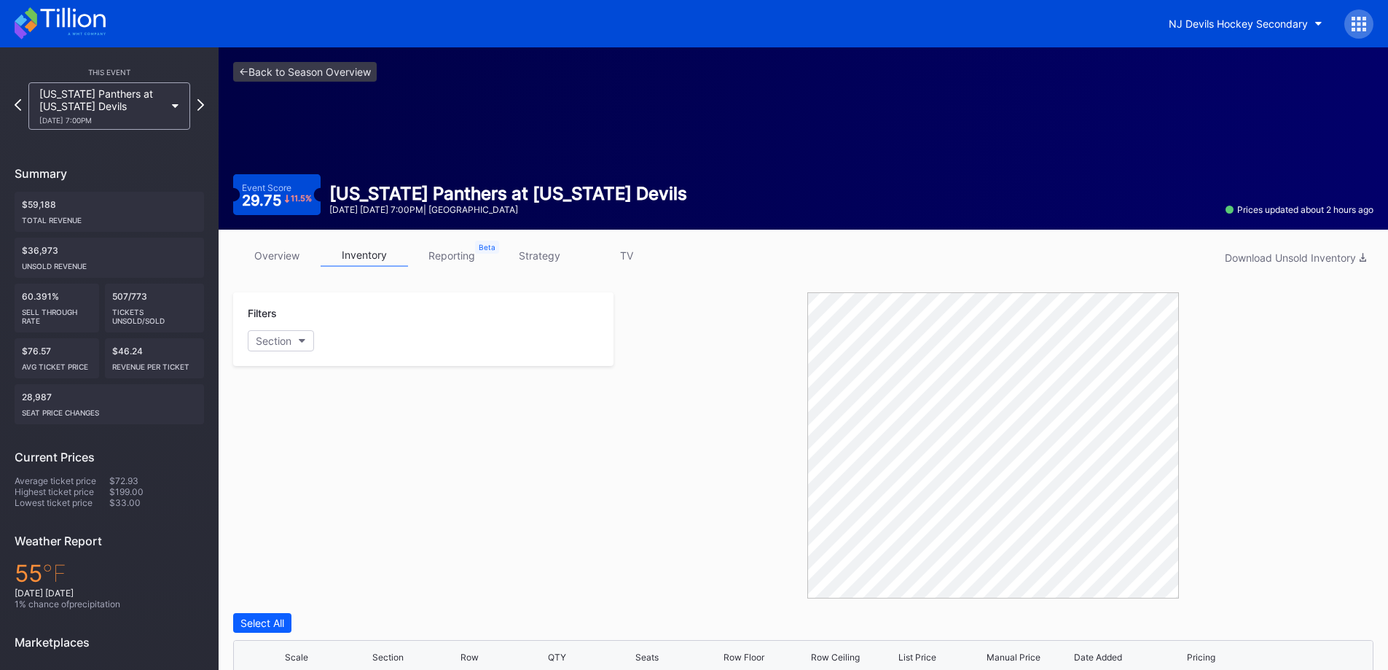
click at [297, 259] on link "overview" at bounding box center [276, 255] width 87 height 23
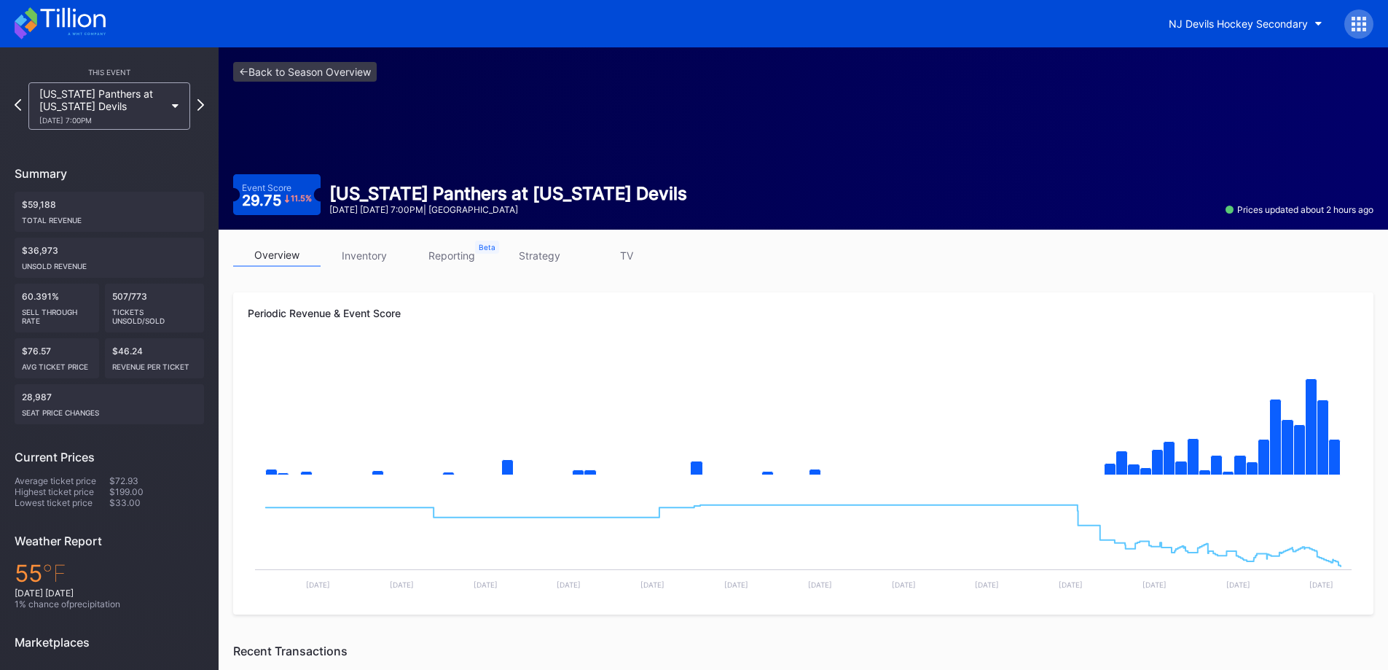
click at [391, 252] on link "inventory" at bounding box center [364, 255] width 87 height 23
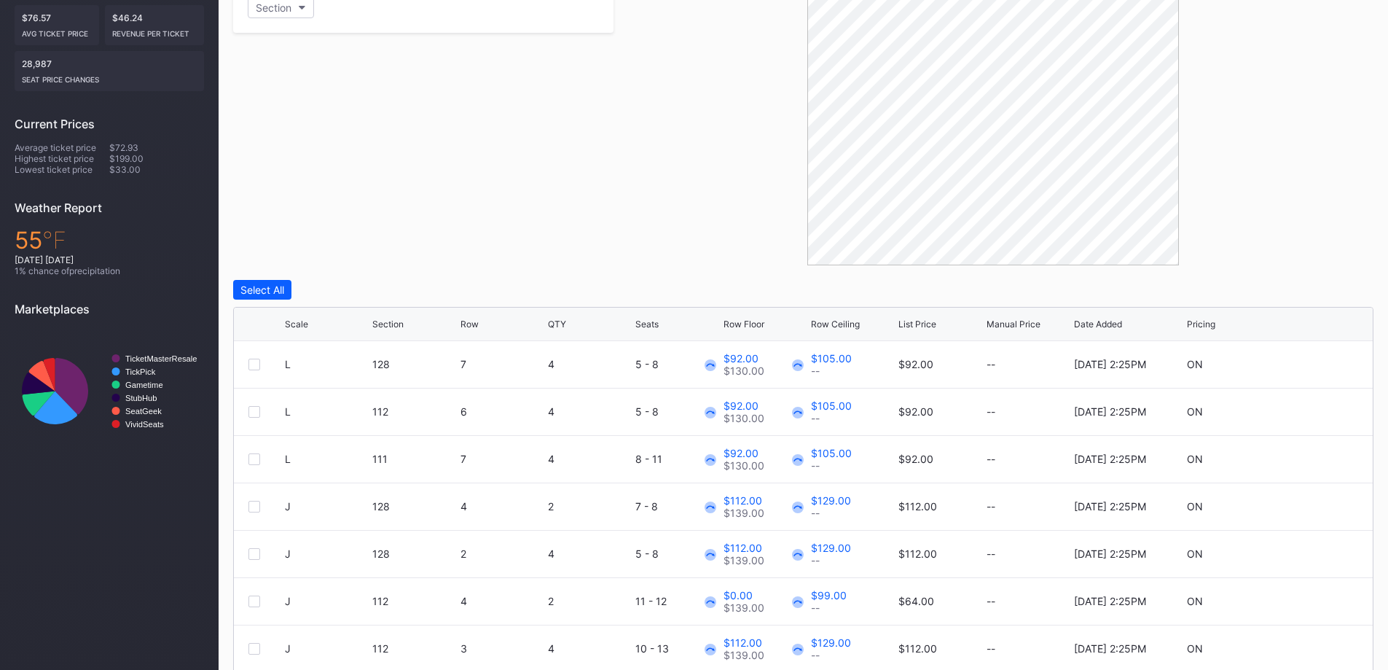
scroll to position [387, 0]
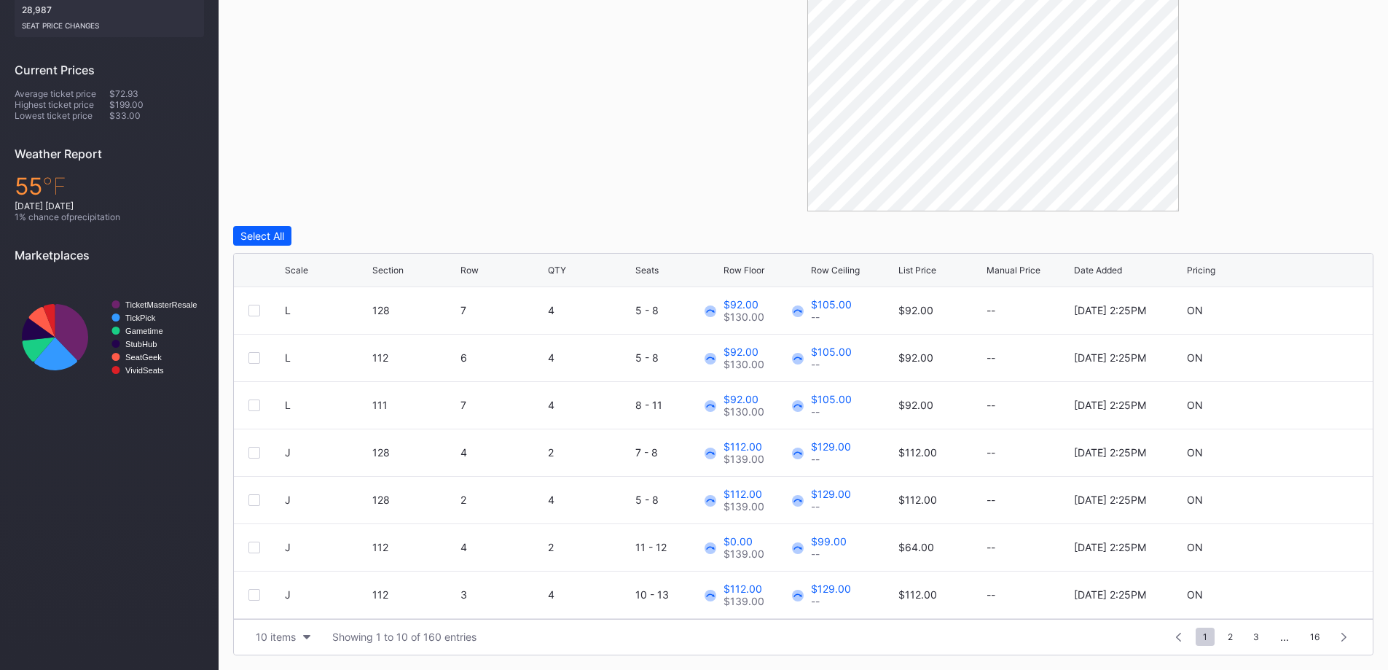
click at [924, 265] on div "List Price" at bounding box center [917, 270] width 38 height 11
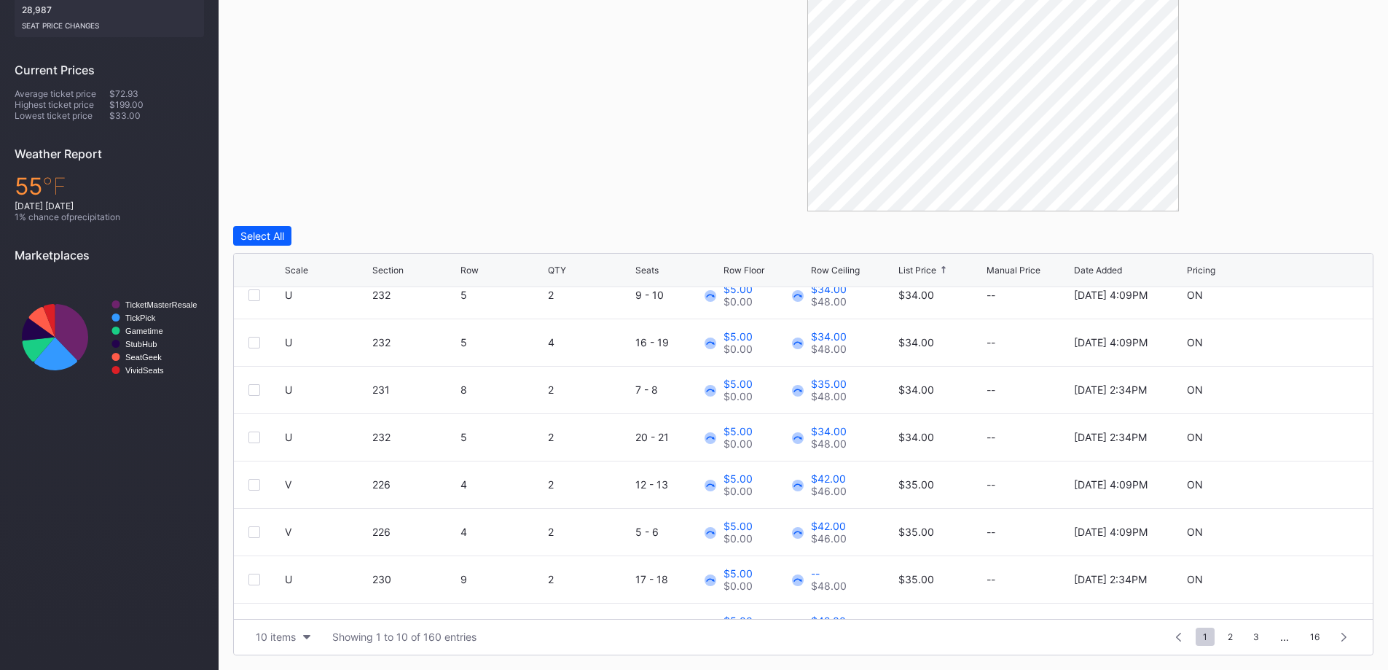
scroll to position [142, 0]
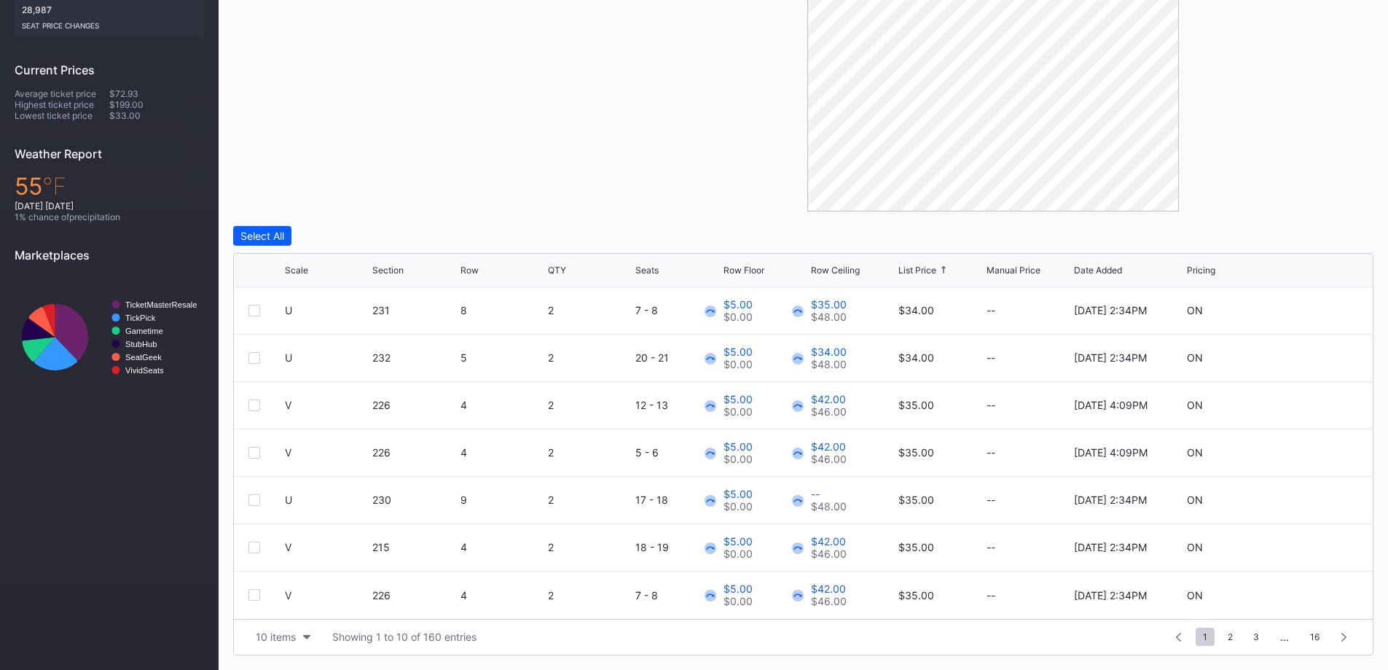
click at [303, 630] on button "10 items" at bounding box center [282, 637] width 69 height 20
click at [295, 604] on div "200 items" at bounding box center [282, 600] width 47 height 12
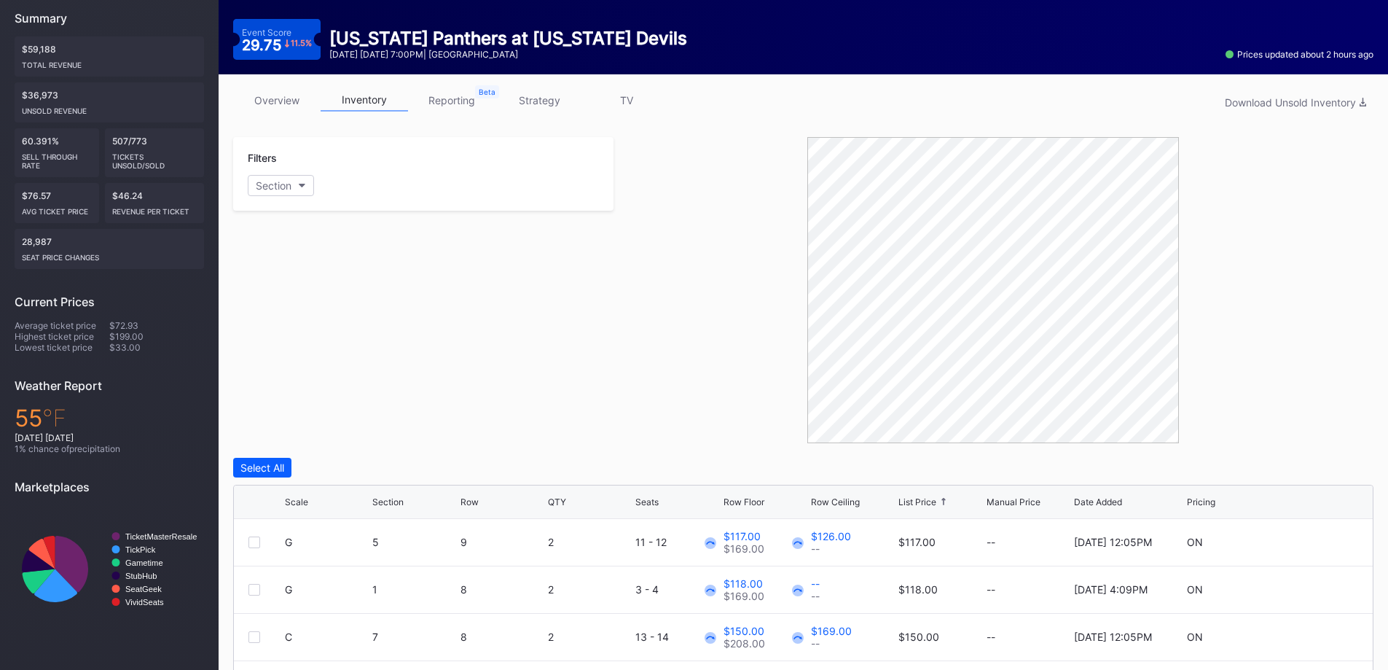
scroll to position [109, 0]
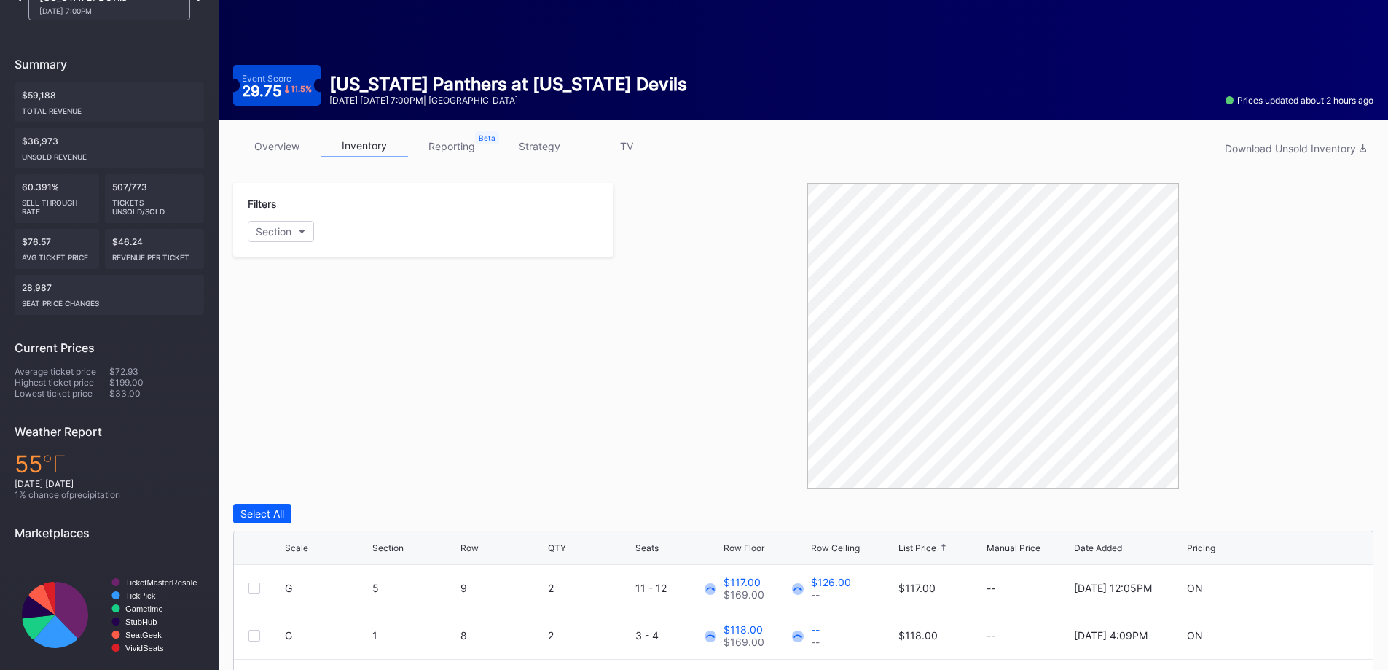
click at [304, 144] on link "overview" at bounding box center [276, 146] width 87 height 23
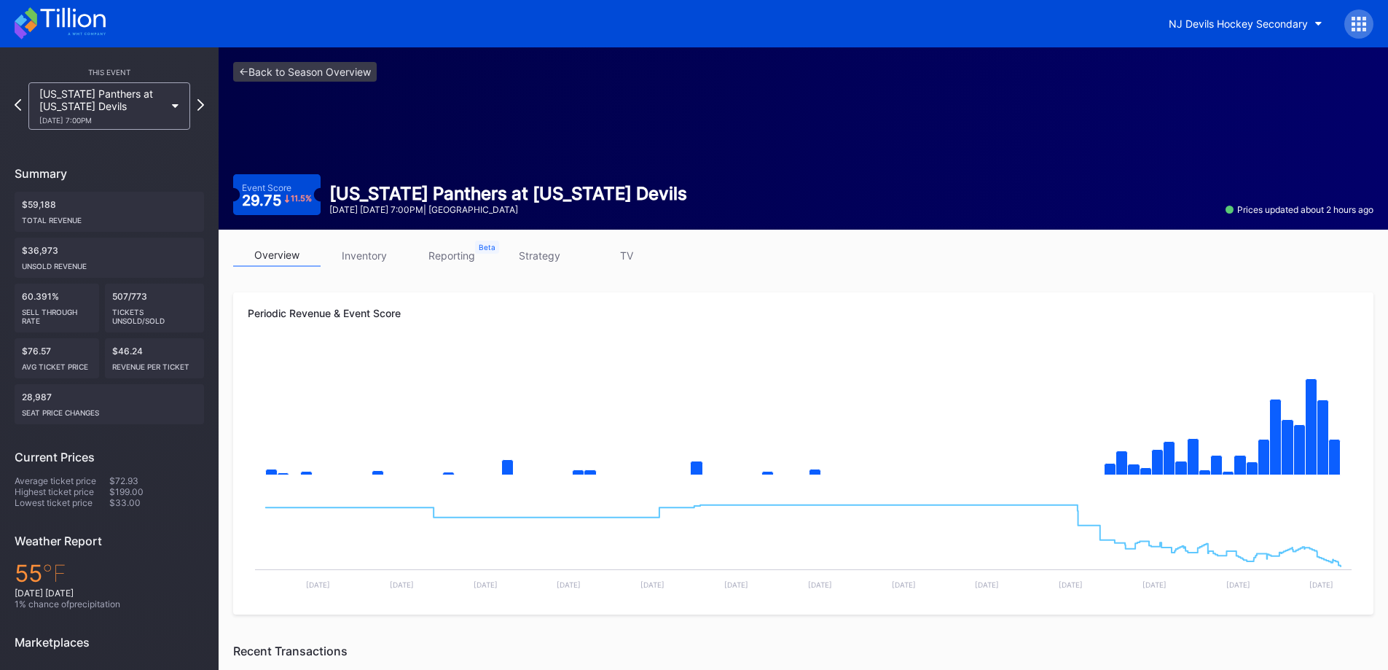
click at [363, 253] on link "inventory" at bounding box center [364, 255] width 87 height 23
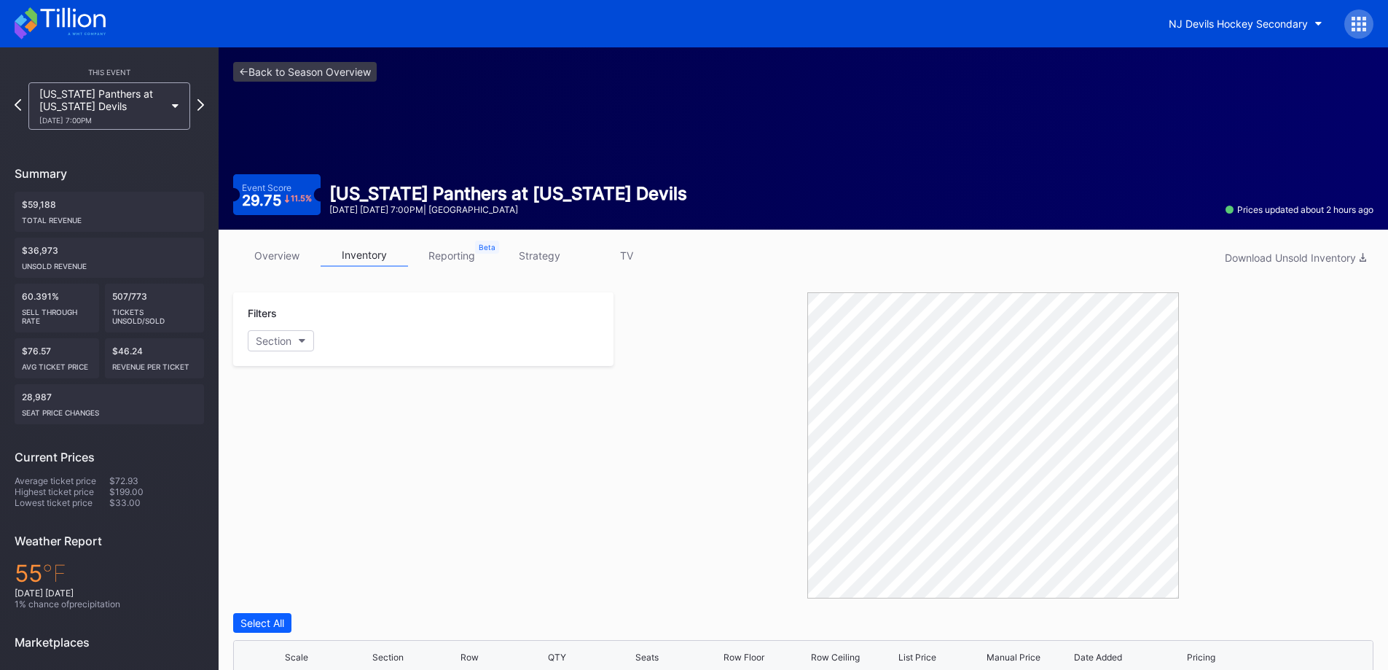
click at [305, 255] on link "overview" at bounding box center [276, 255] width 87 height 23
